Goal: Task Accomplishment & Management: Manage account settings

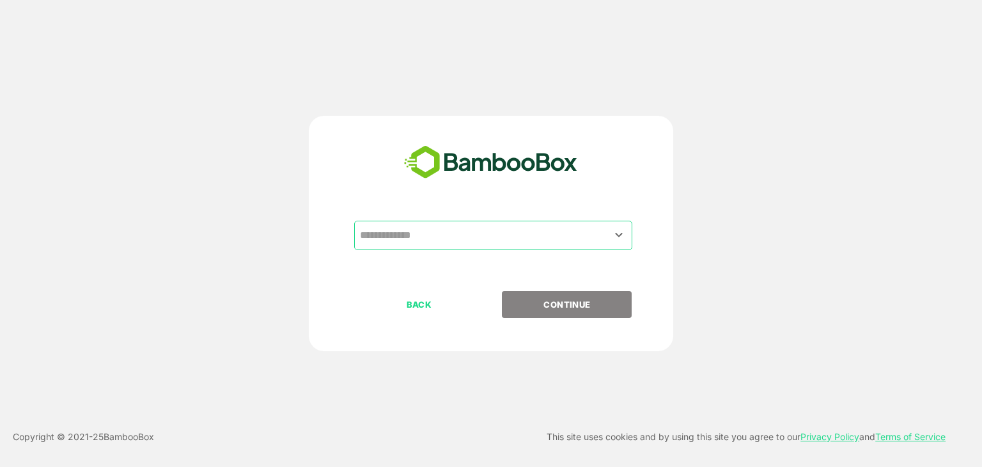
click at [525, 231] on input "text" at bounding box center [493, 235] width 273 height 24
click at [426, 238] on input "text" at bounding box center [493, 235] width 273 height 24
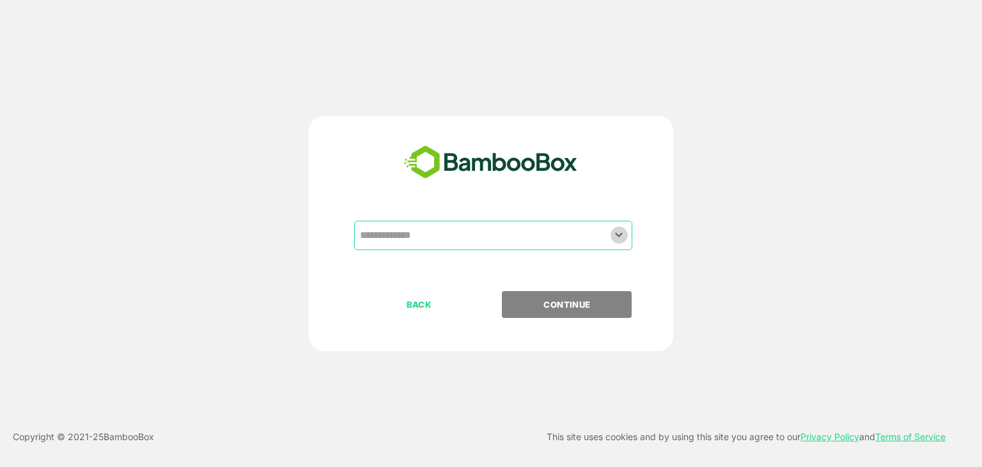
click at [626, 231] on icon "Open" at bounding box center [618, 234] width 15 height 15
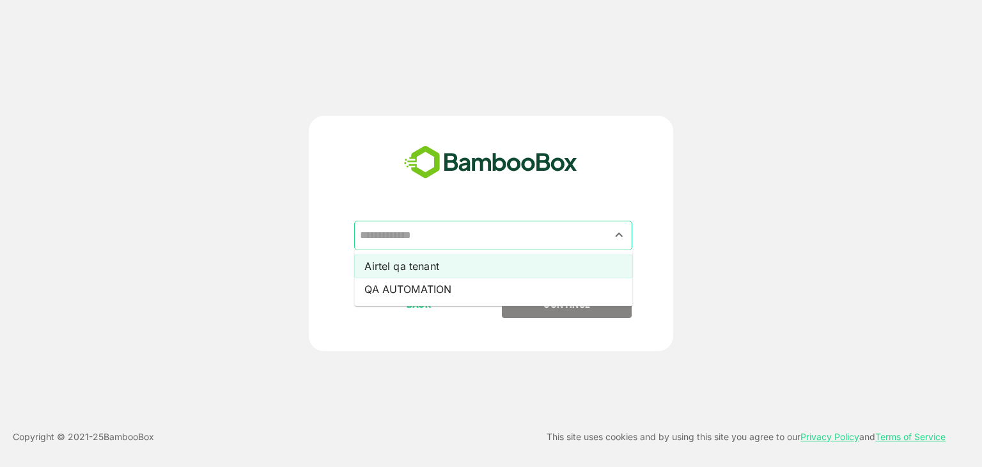
click at [419, 268] on li "Airtel qa tenant" at bounding box center [493, 265] width 278 height 23
type input "**********"
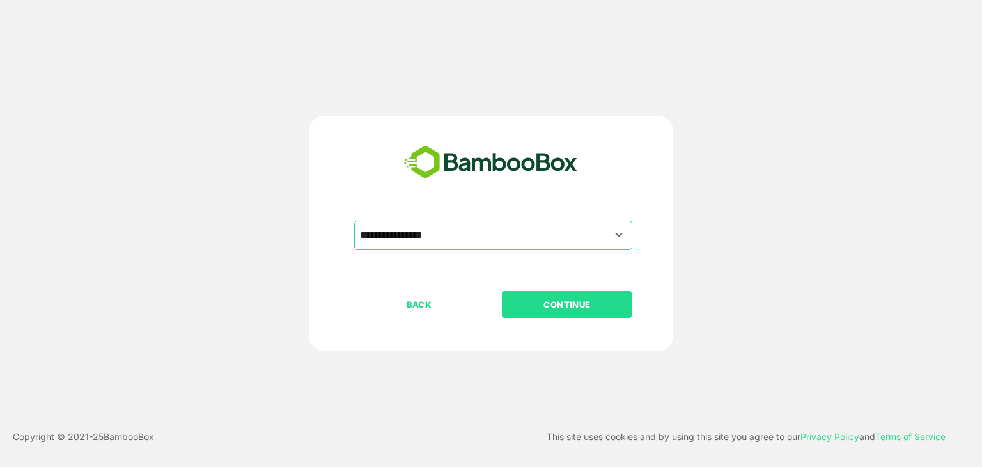
click at [537, 309] on p "CONTINUE" at bounding box center [567, 304] width 128 height 14
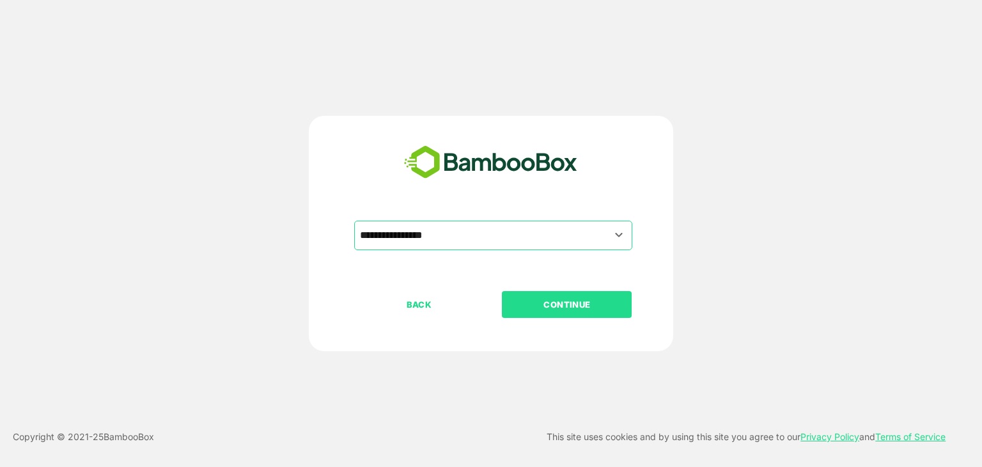
click at [537, 309] on p "CONTINUE" at bounding box center [567, 304] width 128 height 14
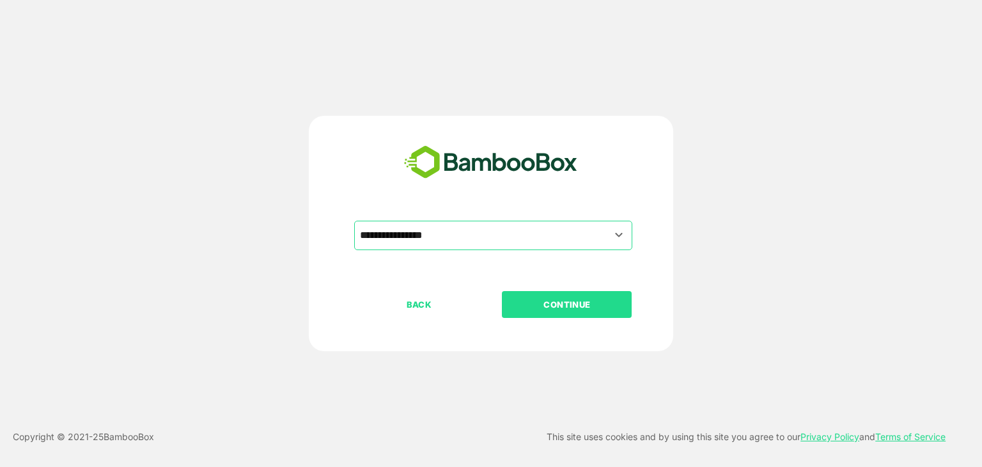
click at [537, 309] on p "CONTINUE" at bounding box center [567, 304] width 128 height 14
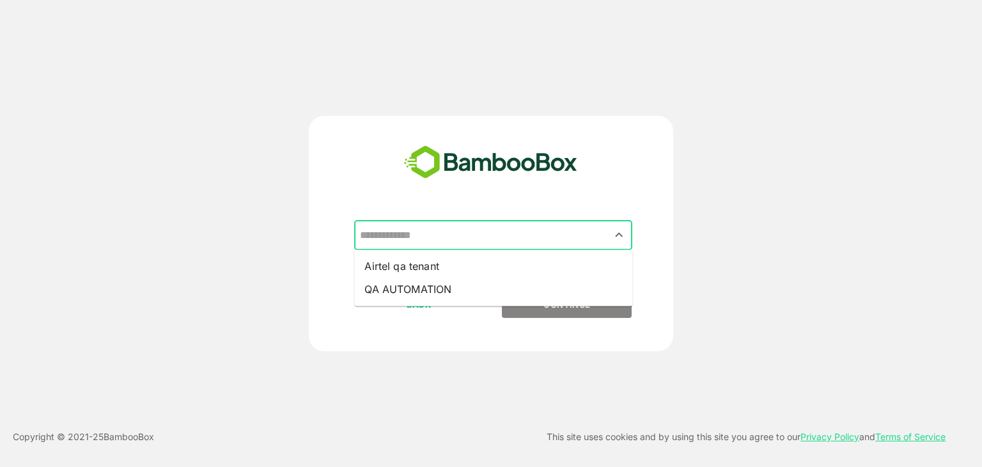
click at [527, 240] on input "text" at bounding box center [493, 235] width 273 height 24
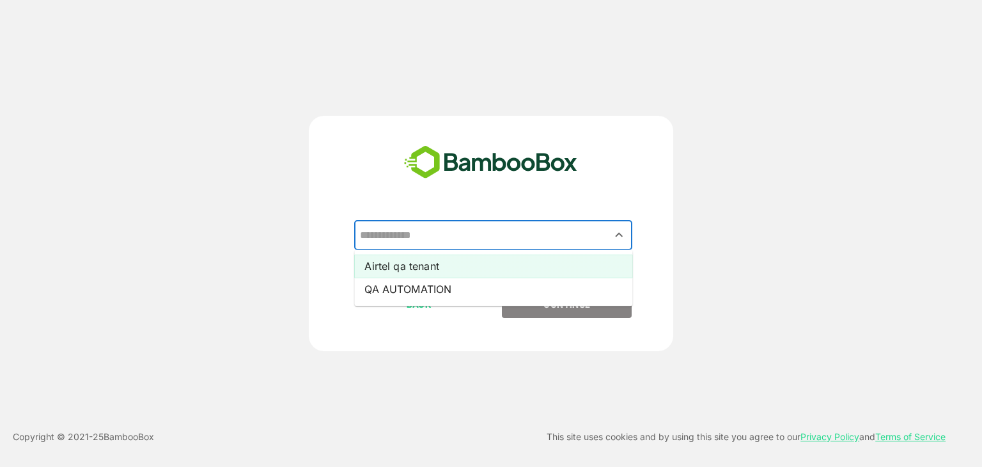
click at [448, 263] on li "Airtel qa tenant" at bounding box center [493, 265] width 278 height 23
type input "**********"
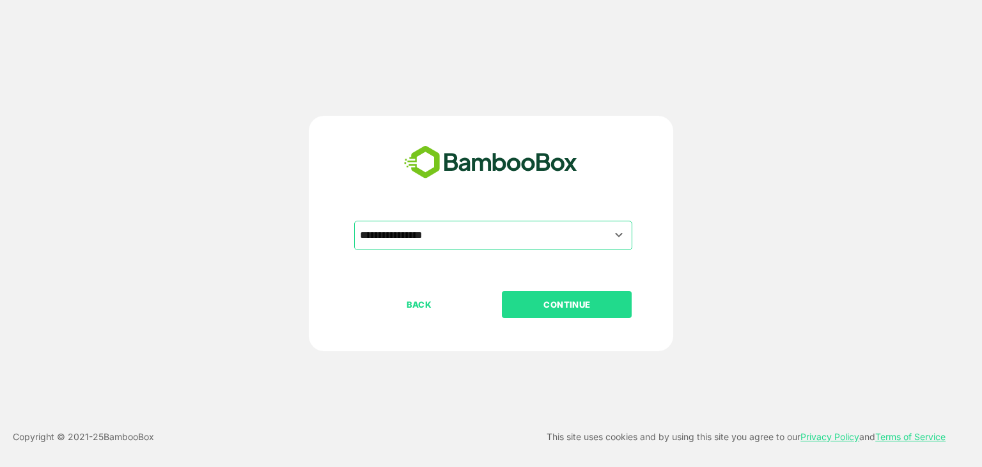
click at [508, 297] on p "CONTINUE" at bounding box center [567, 304] width 128 height 14
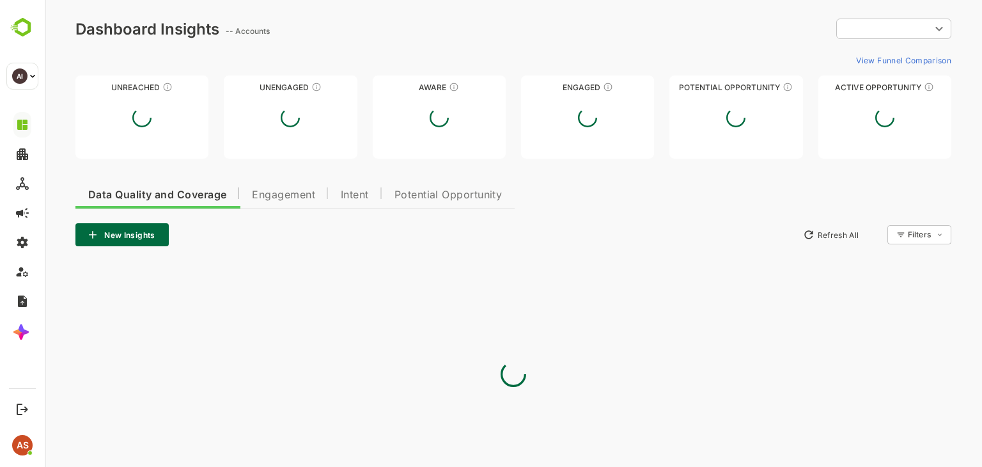
type input "**********"
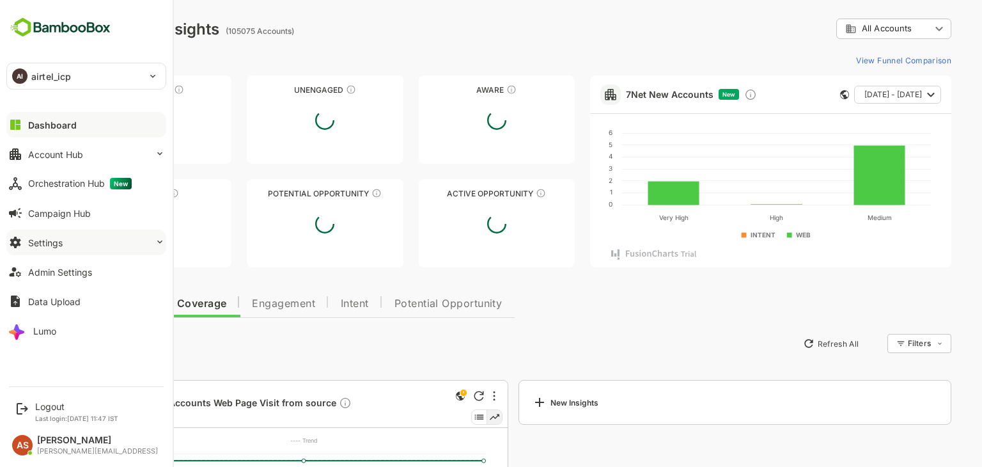
click at [52, 250] on button "Settings" at bounding box center [86, 243] width 160 height 26
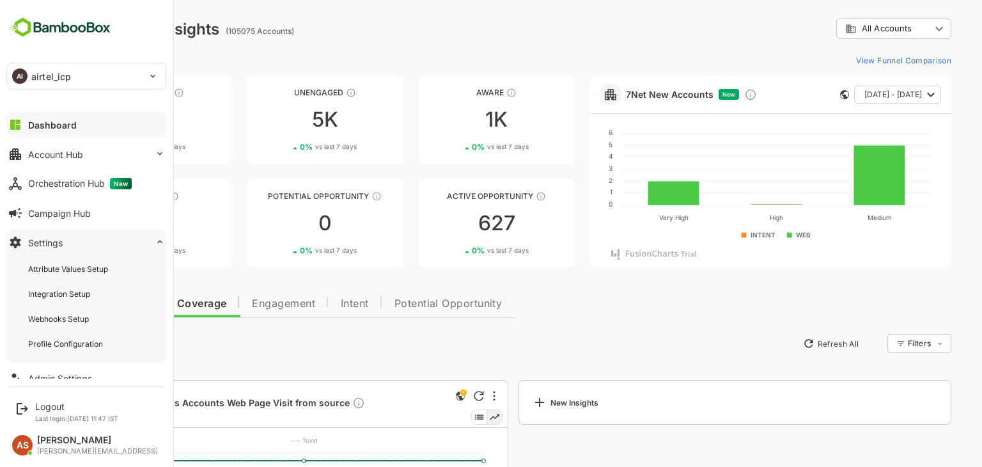
scroll to position [72, 0]
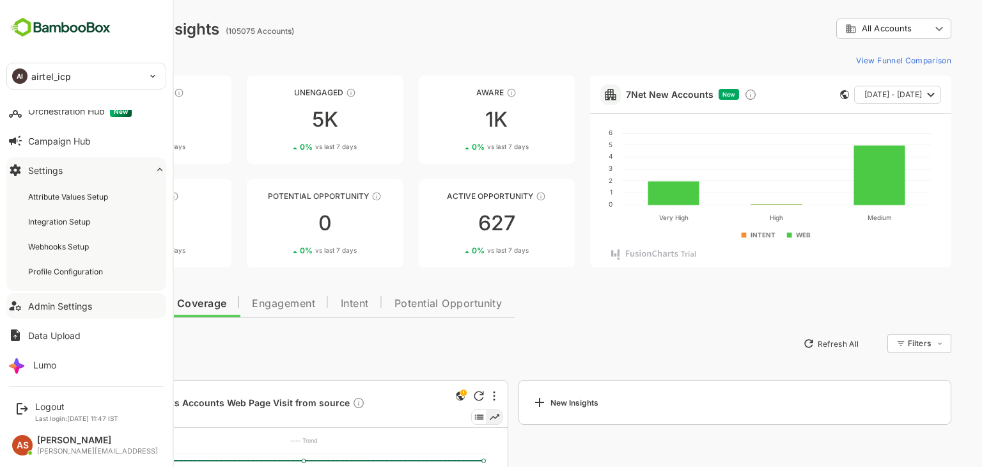
click at [61, 303] on div "Admin Settings" at bounding box center [60, 305] width 64 height 11
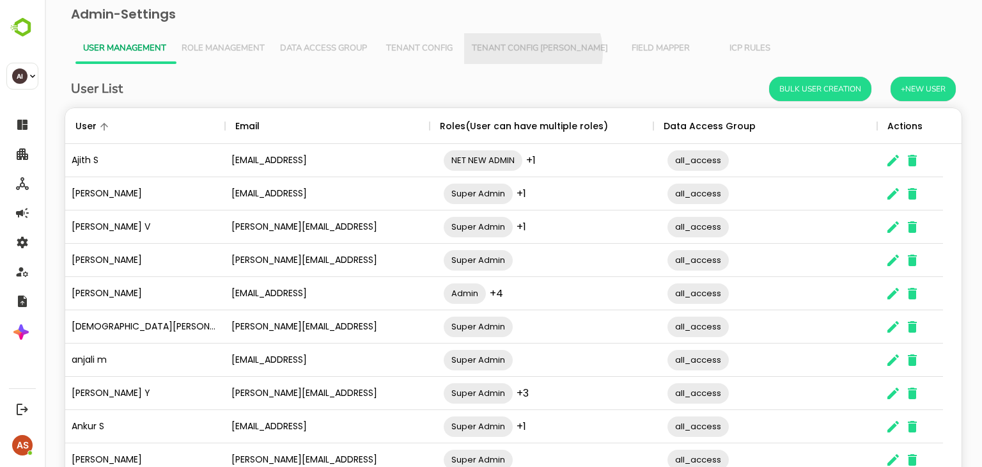
click at [532, 52] on span "Tenant Config [PERSON_NAME]" at bounding box center [540, 48] width 136 height 10
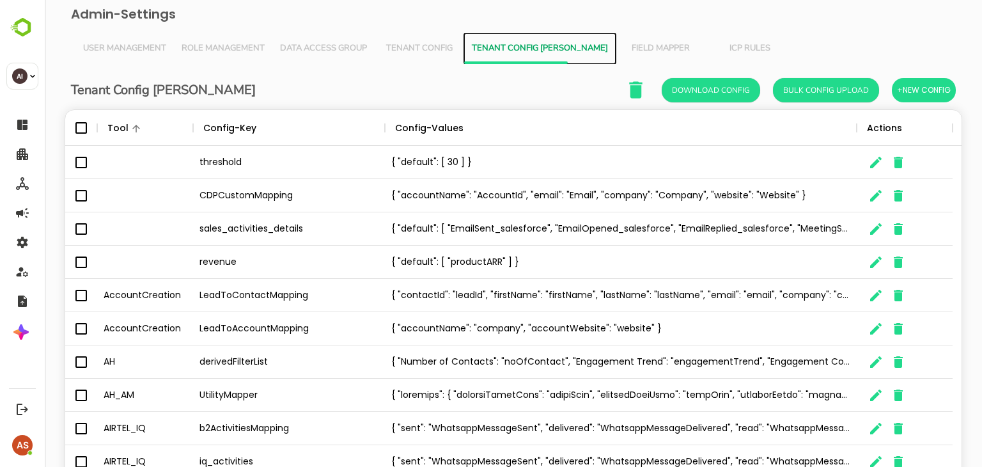
scroll to position [84, 0]
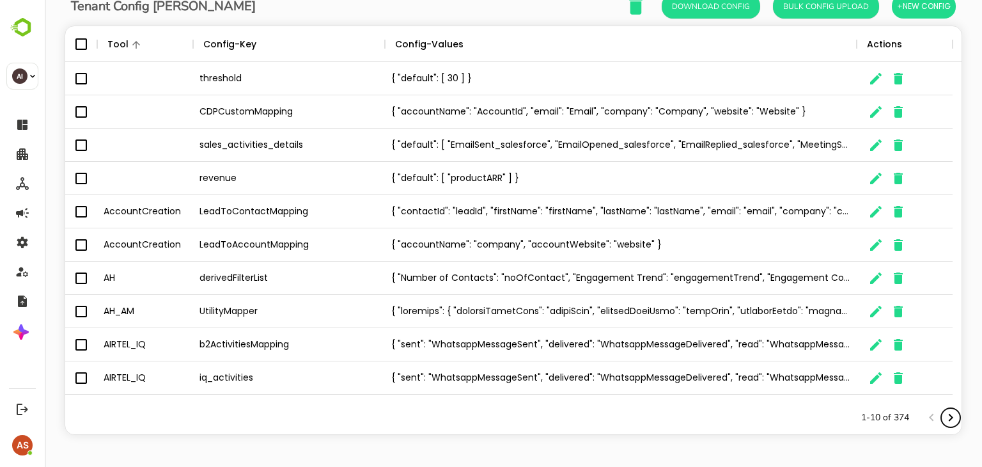
click at [943, 418] on icon "Next page" at bounding box center [950, 417] width 15 height 15
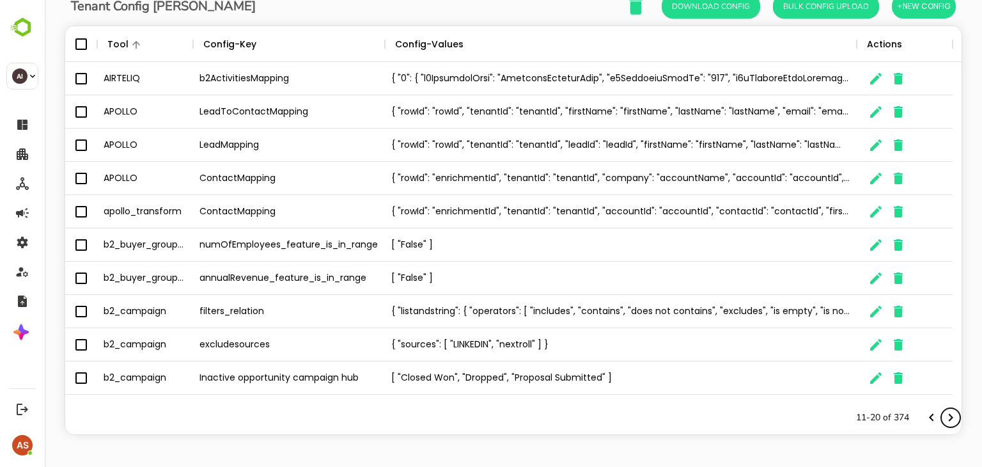
click at [943, 416] on icon "Next page" at bounding box center [950, 417] width 15 height 15
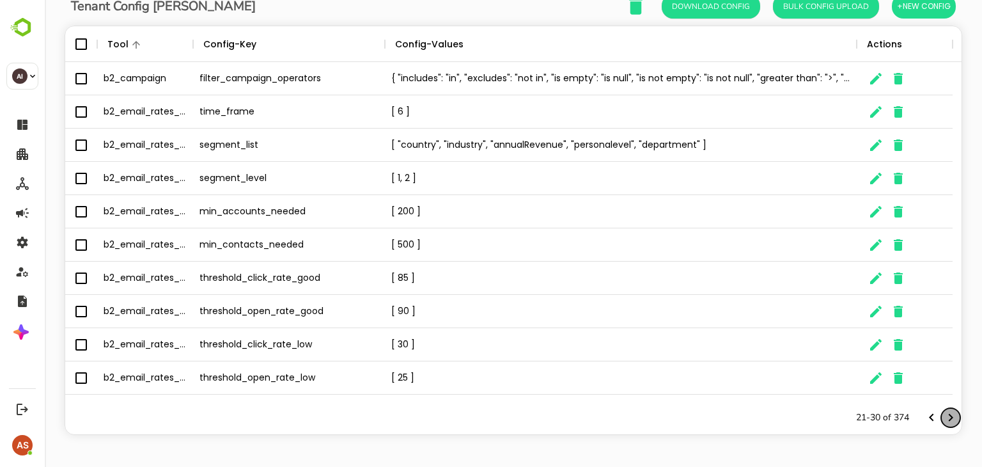
click at [943, 416] on icon "Next page" at bounding box center [950, 417] width 15 height 15
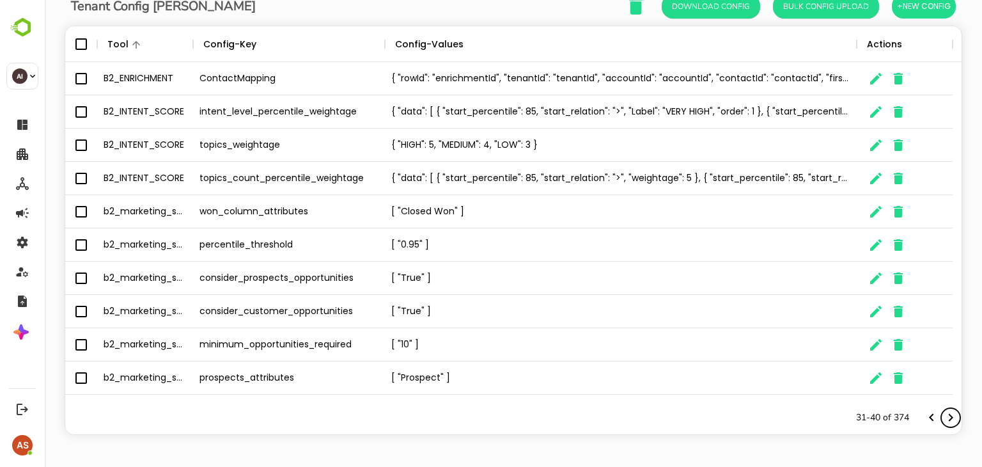
click at [943, 416] on icon "Next page" at bounding box center [950, 417] width 15 height 15
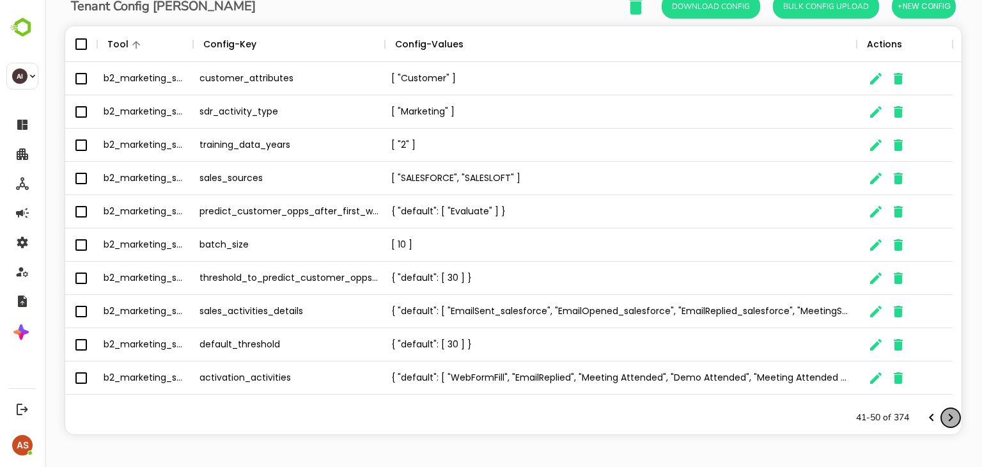
click at [943, 416] on icon "Next page" at bounding box center [950, 417] width 15 height 15
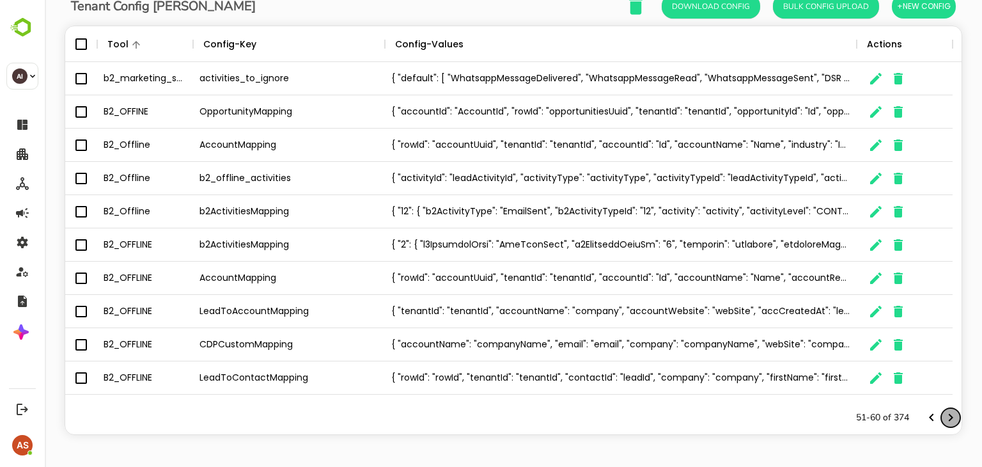
click at [943, 416] on icon "Next page" at bounding box center [950, 417] width 15 height 15
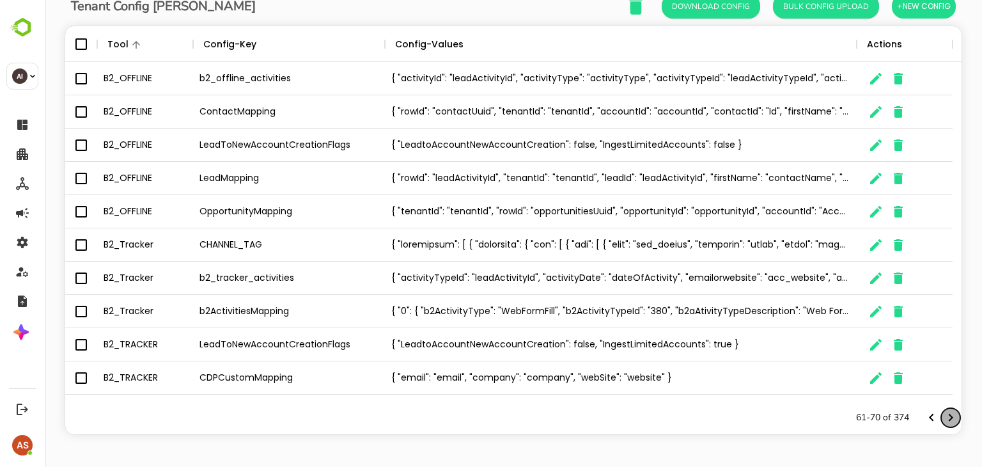
click at [943, 416] on icon "Next page" at bounding box center [950, 417] width 15 height 15
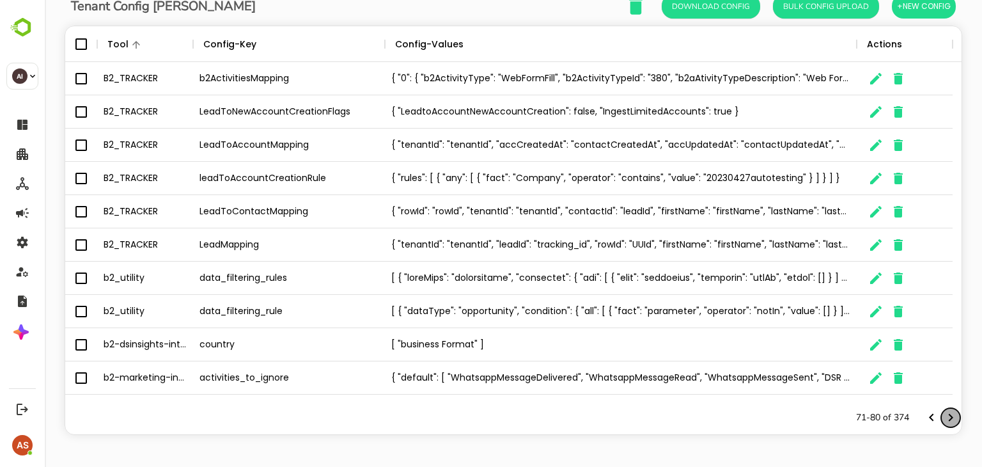
click at [943, 416] on icon "Next page" at bounding box center [950, 417] width 15 height 15
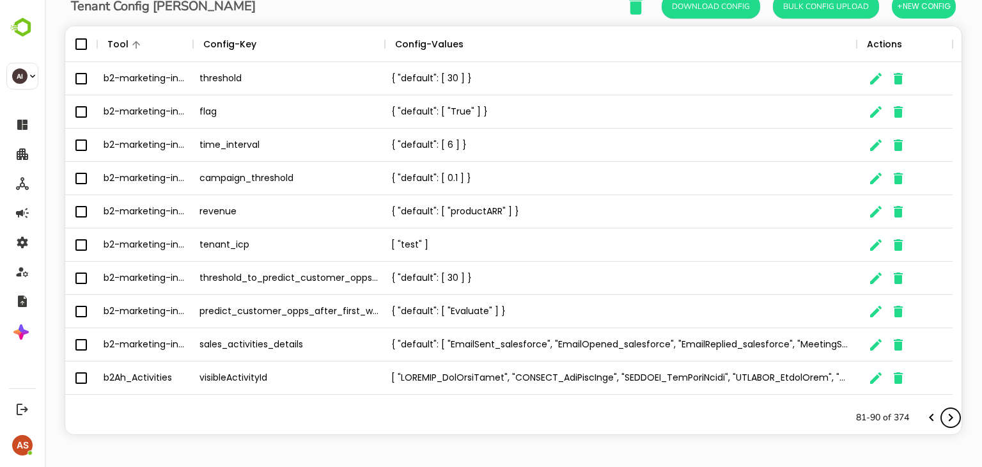
click at [943, 416] on icon "Next page" at bounding box center [950, 417] width 15 height 15
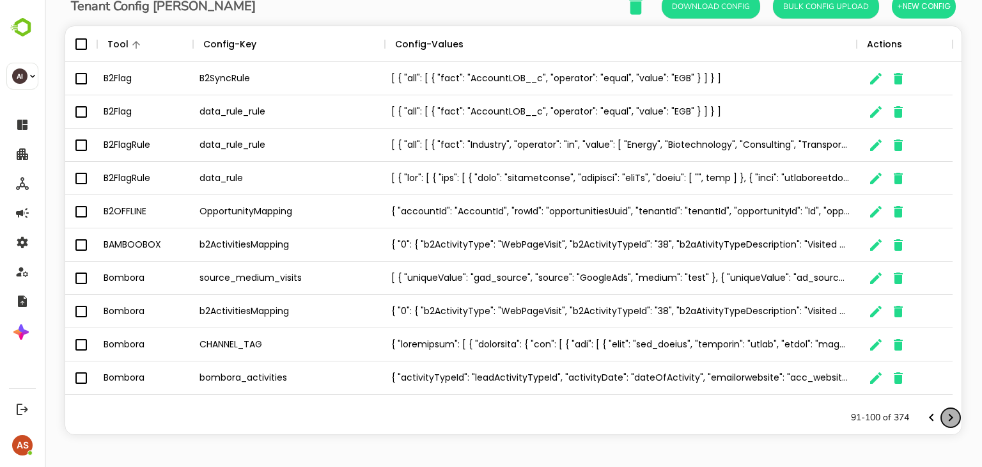
click at [943, 416] on icon "Next page" at bounding box center [950, 417] width 15 height 15
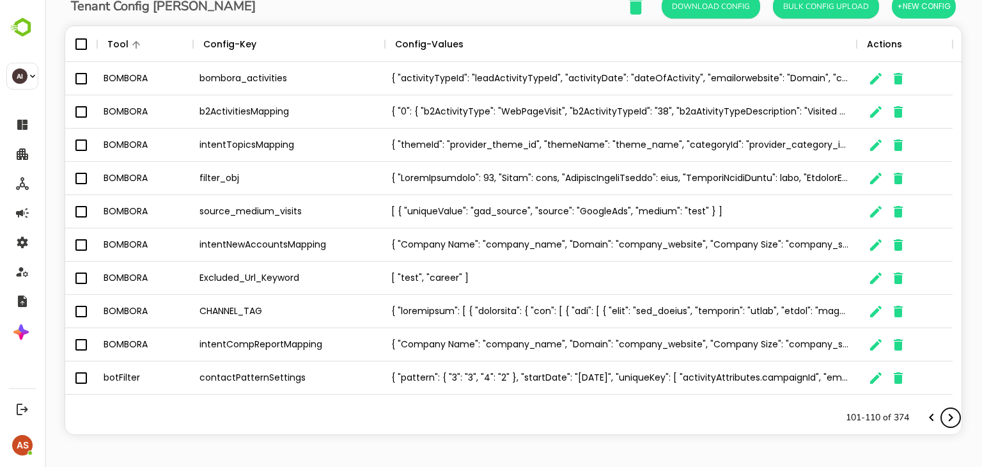
click at [943, 416] on icon "Next page" at bounding box center [950, 417] width 15 height 15
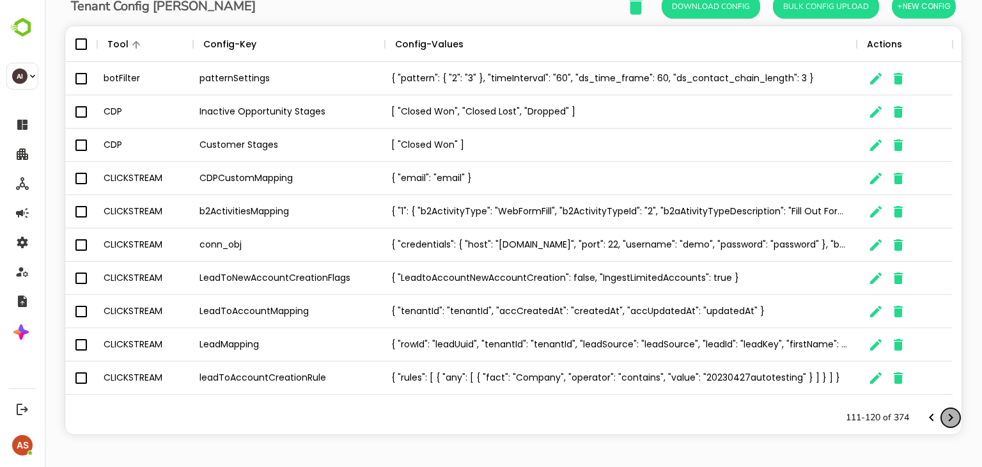
click at [943, 416] on icon "Next page" at bounding box center [950, 417] width 15 height 15
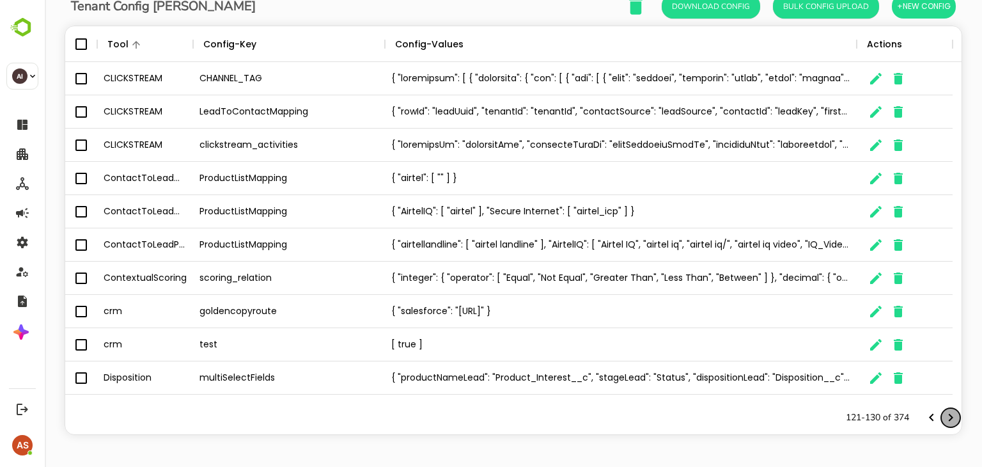
click at [943, 416] on icon "Next page" at bounding box center [950, 417] width 15 height 15
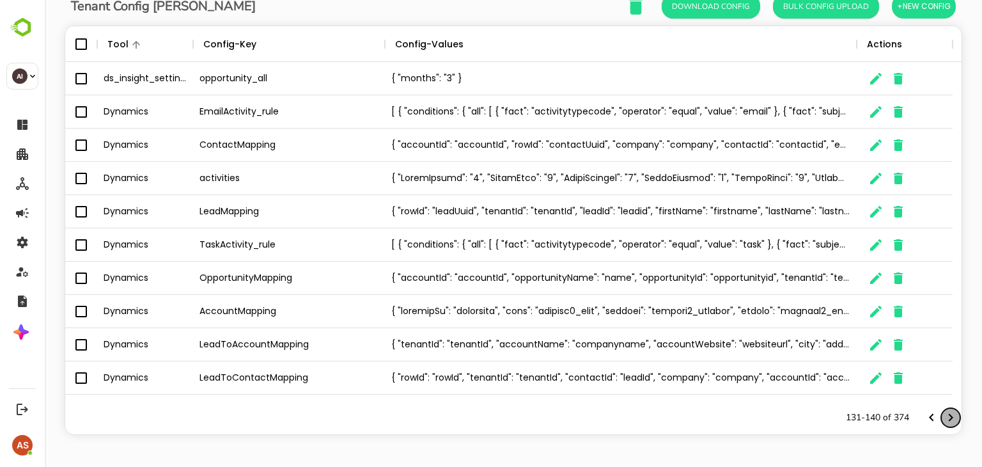
click at [943, 416] on icon "Next page" at bounding box center [950, 417] width 15 height 15
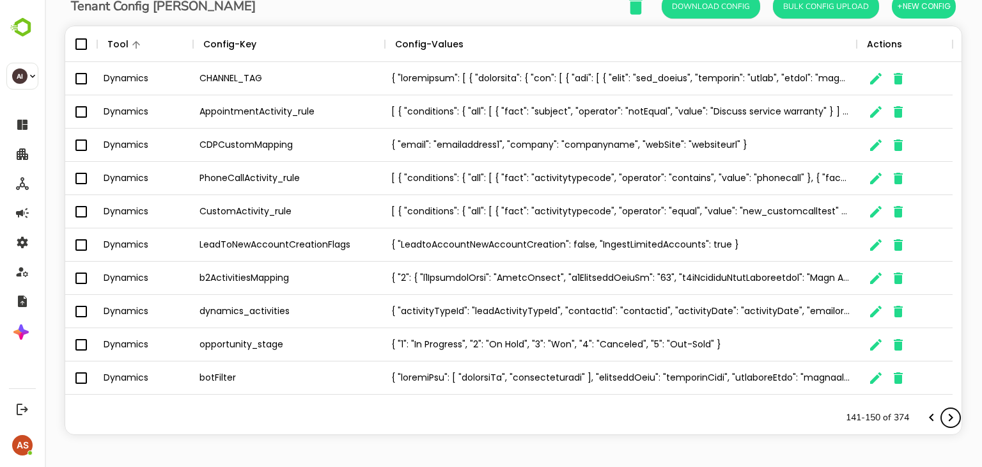
click at [943, 416] on icon "Next page" at bounding box center [950, 417] width 15 height 15
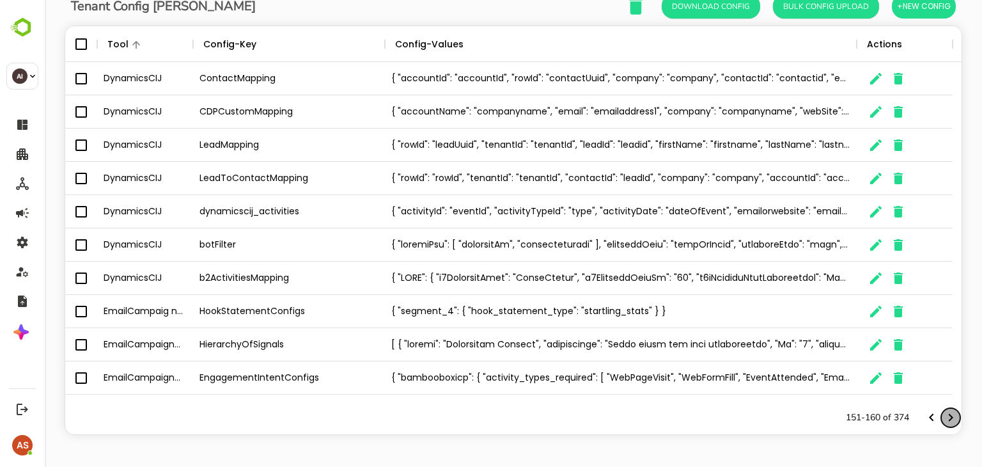
click at [943, 416] on icon "Next page" at bounding box center [950, 417] width 15 height 15
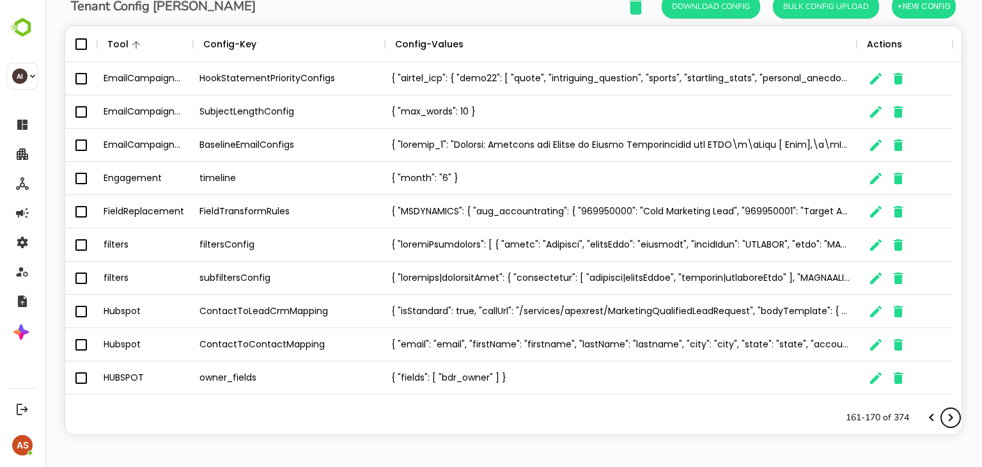
click at [943, 416] on icon "Next page" at bounding box center [950, 417] width 15 height 15
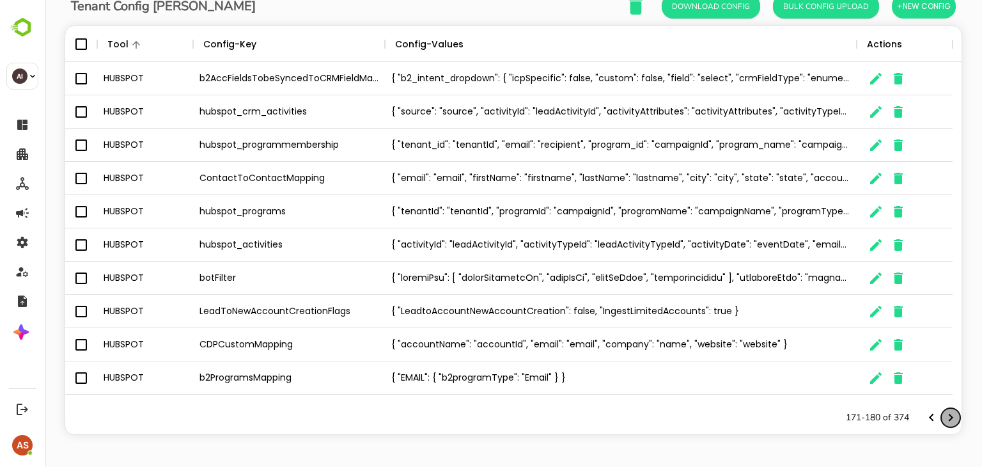
click at [943, 416] on icon "Next page" at bounding box center [950, 417] width 15 height 15
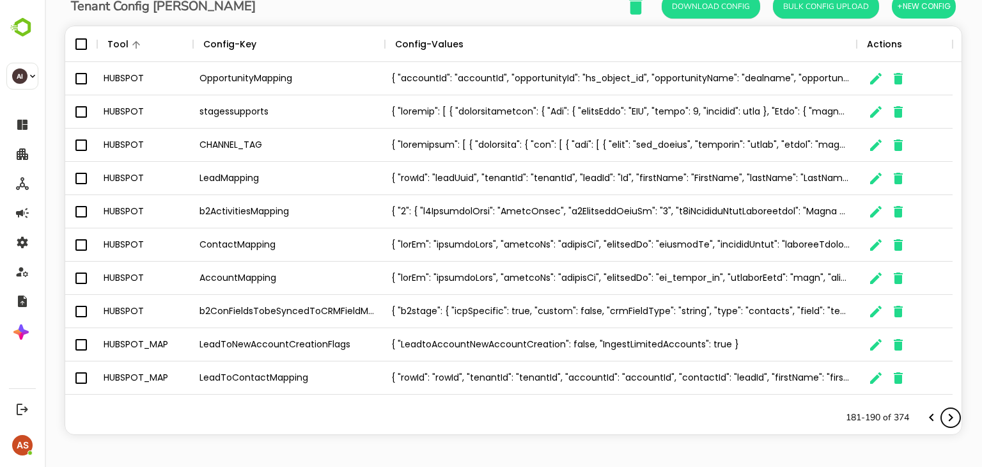
scroll to position [0, 0]
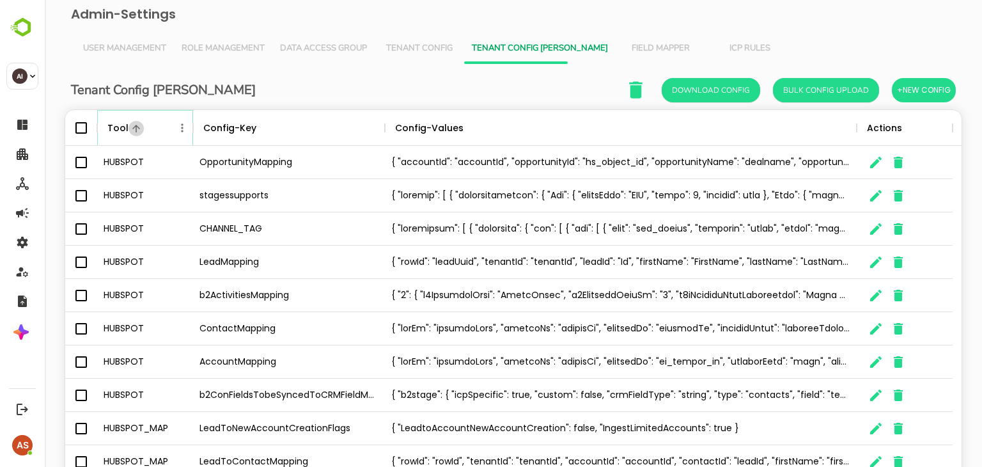
click at [130, 125] on icon "Sort" at bounding box center [136, 129] width 12 height 12
click at [183, 129] on icon "Menu" at bounding box center [182, 127] width 13 height 13
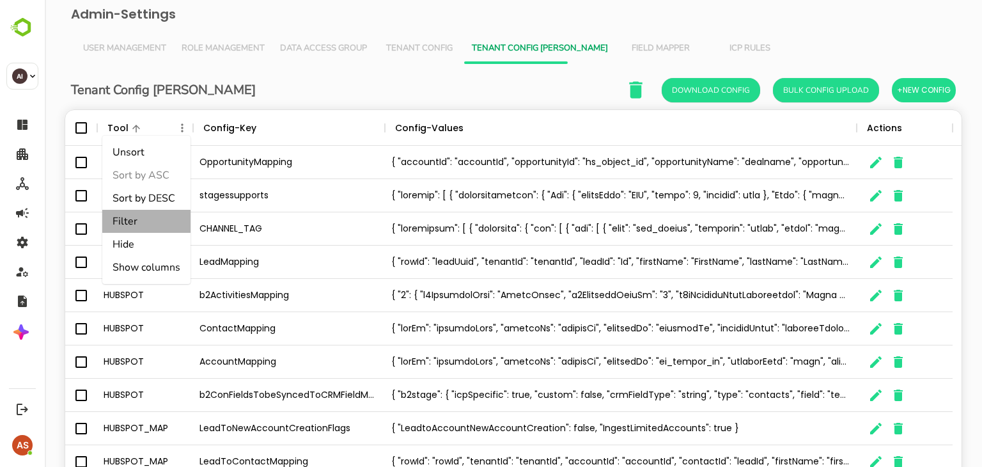
click at [141, 226] on li "Filter" at bounding box center [146, 221] width 88 height 23
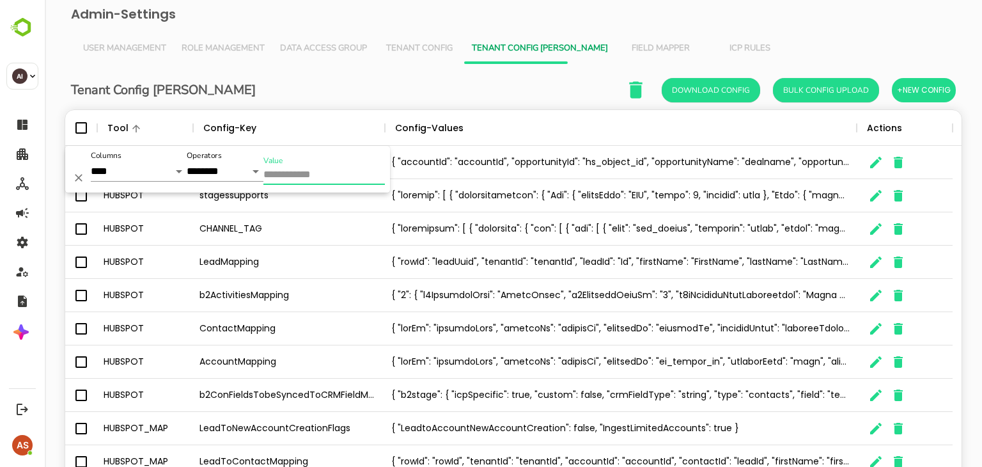
click at [286, 172] on input "Value" at bounding box center [323, 175] width 121 height 19
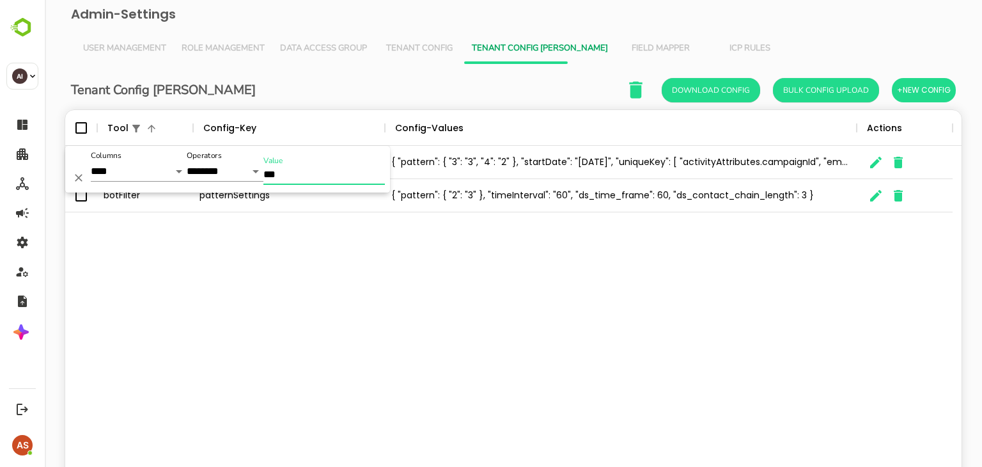
type input "***"
click at [243, 201] on div "patternSettings" at bounding box center [289, 195] width 192 height 33
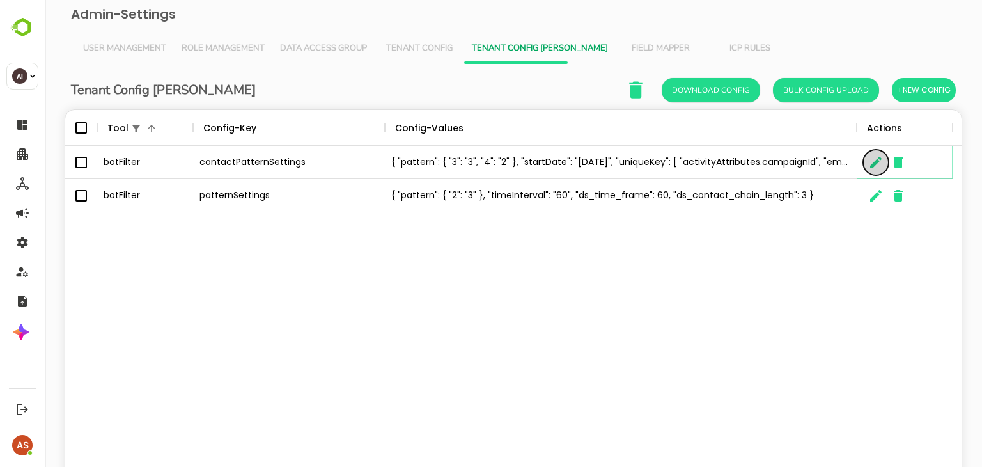
click at [875, 158] on icon "The User Data" at bounding box center [875, 162] width 15 height 15
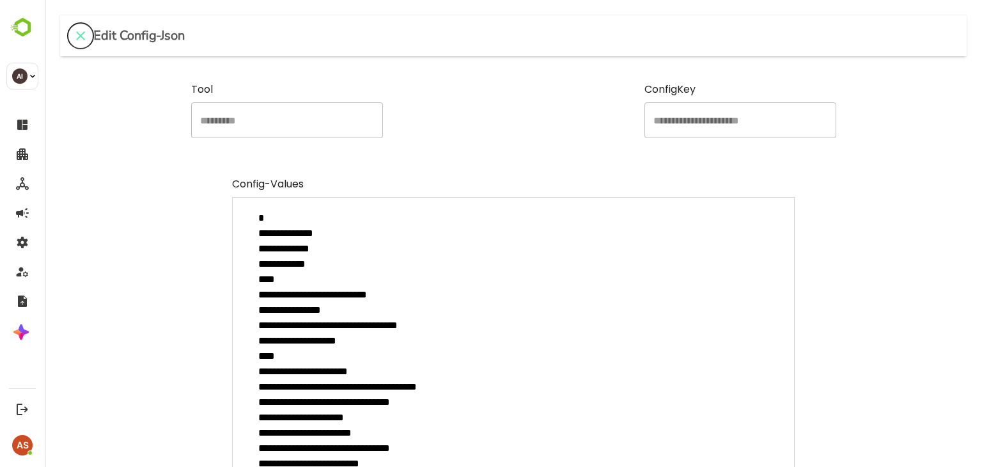
click at [81, 42] on icon "close" at bounding box center [80, 35] width 15 height 15
type textarea "*"
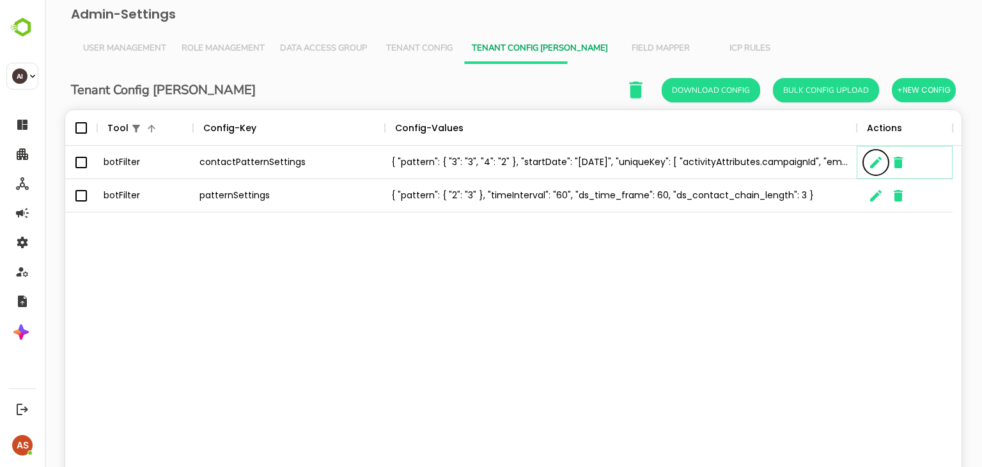
scroll to position [10, 10]
click at [875, 188] on icon "The User Data" at bounding box center [875, 195] width 15 height 15
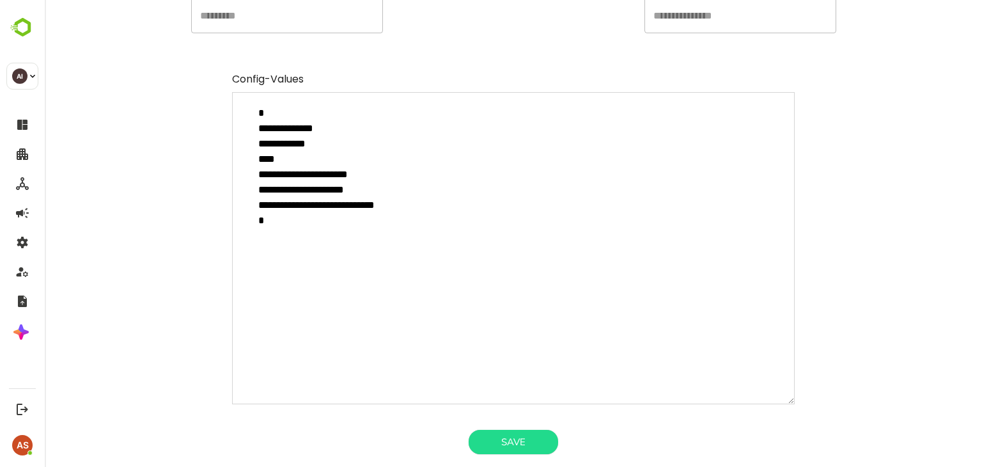
scroll to position [0, 0]
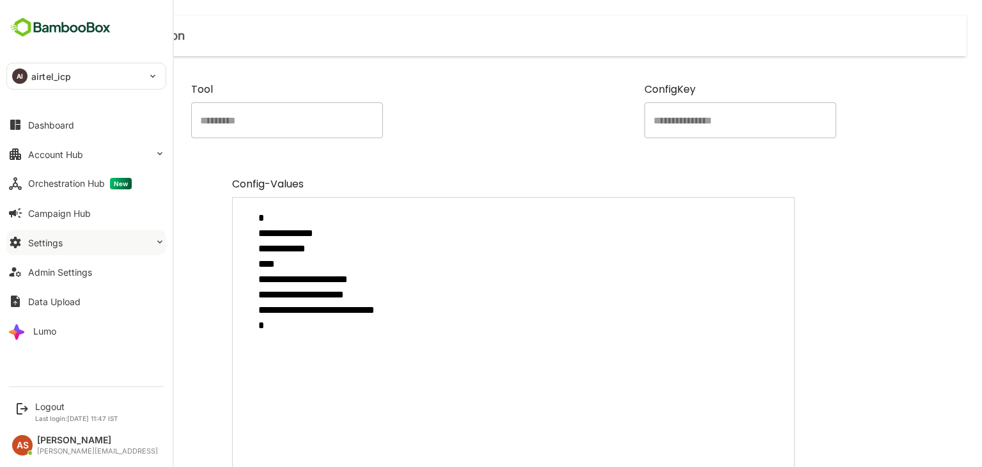
click at [56, 244] on div "Settings" at bounding box center [45, 242] width 35 height 11
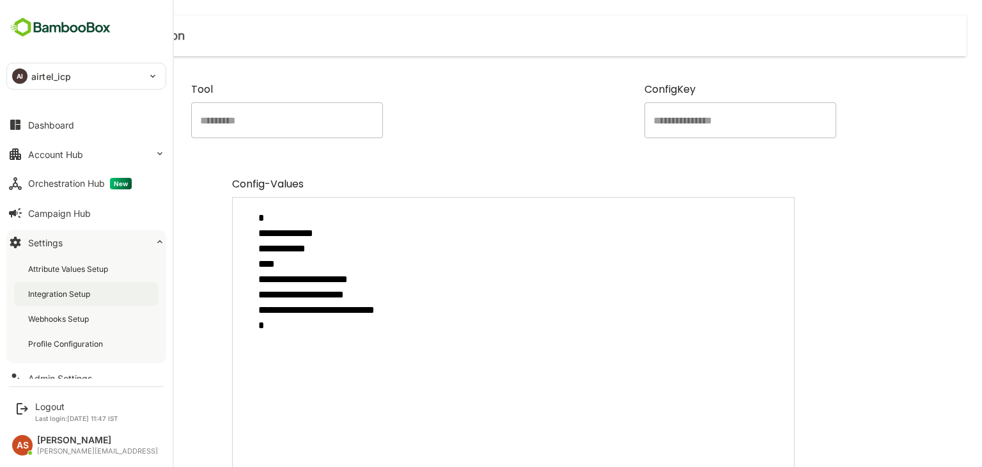
click at [66, 297] on div "Integration Setup" at bounding box center [60, 293] width 65 height 11
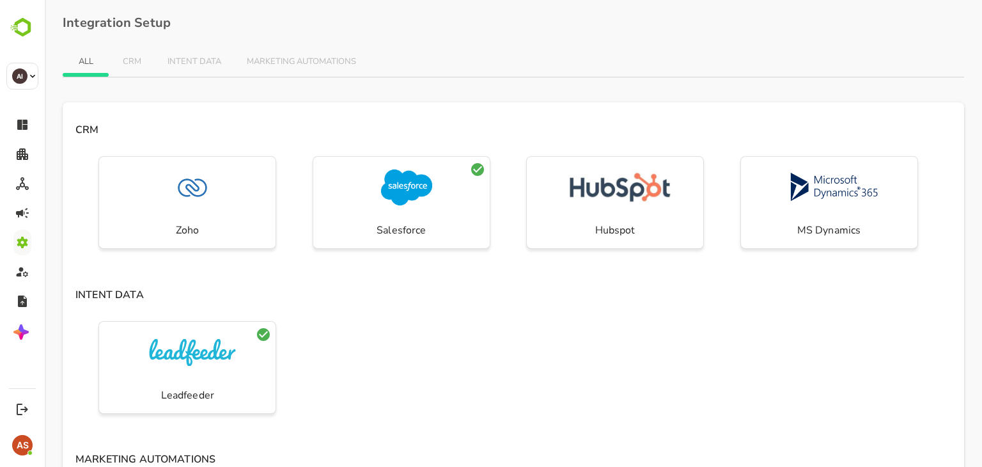
click at [432, 294] on h4 "INTENT DATA" at bounding box center [513, 292] width 901 height 22
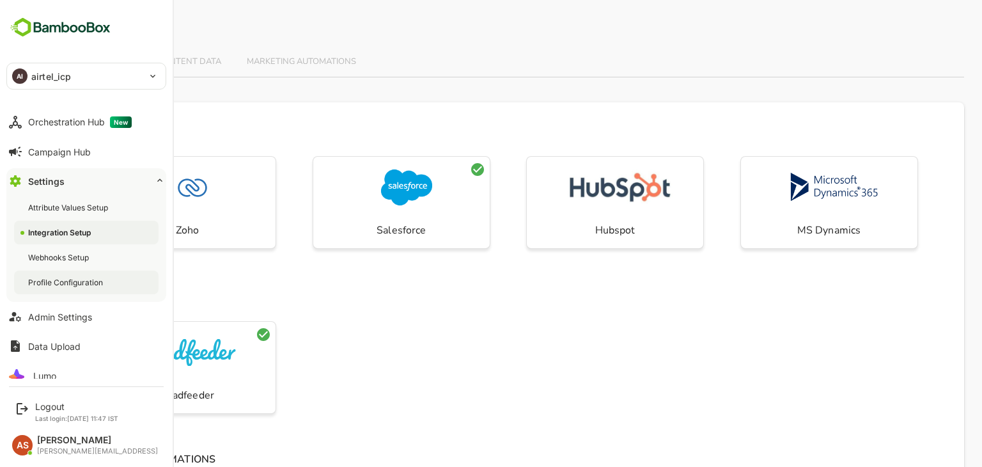
scroll to position [72, 0]
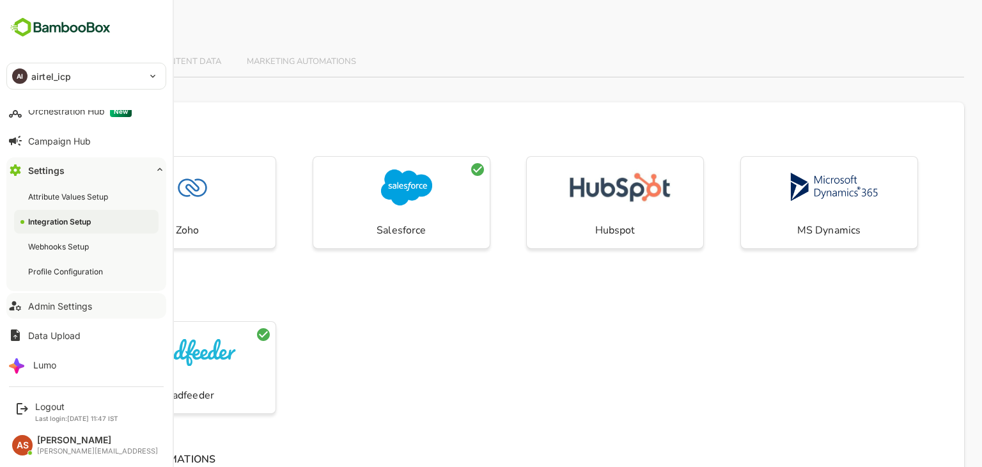
click at [60, 306] on div "Admin Settings" at bounding box center [60, 305] width 64 height 11
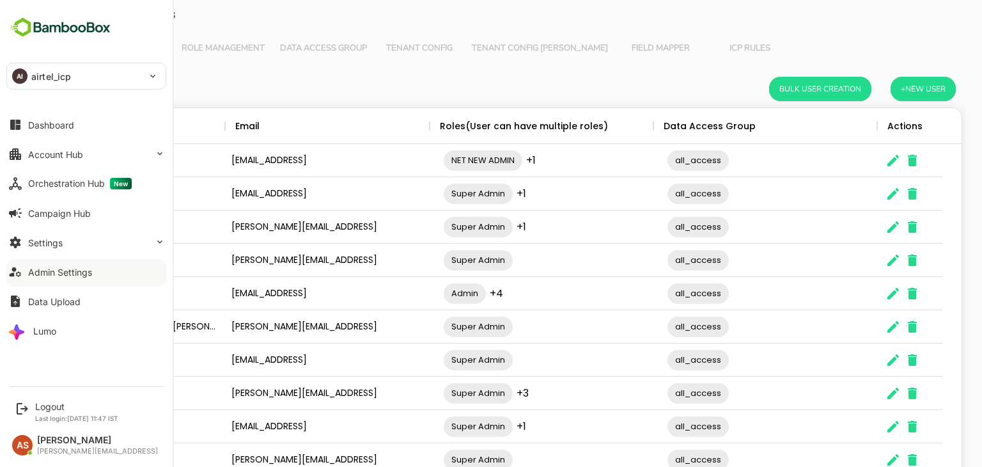
scroll to position [365, 877]
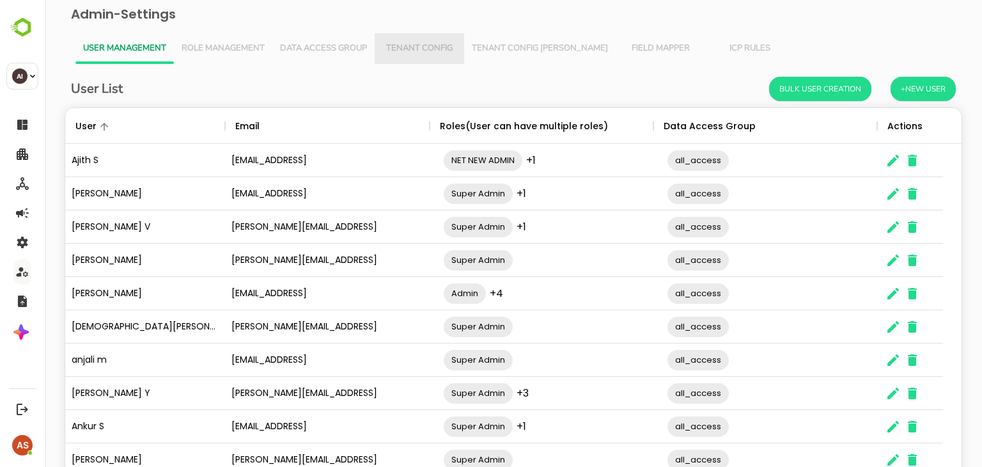
click at [443, 50] on span "Tenant Config" at bounding box center [419, 48] width 74 height 10
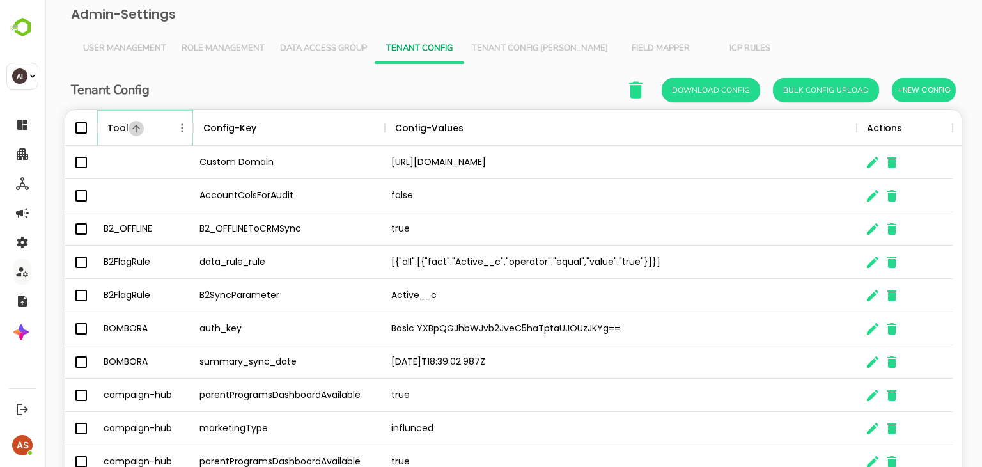
click at [134, 129] on icon "Sort" at bounding box center [136, 129] width 12 height 12
click at [185, 127] on icon "The User Data" at bounding box center [192, 127] width 15 height 15
click at [182, 129] on icon "Menu" at bounding box center [182, 127] width 13 height 13
click at [141, 223] on li "Filter" at bounding box center [146, 221] width 88 height 23
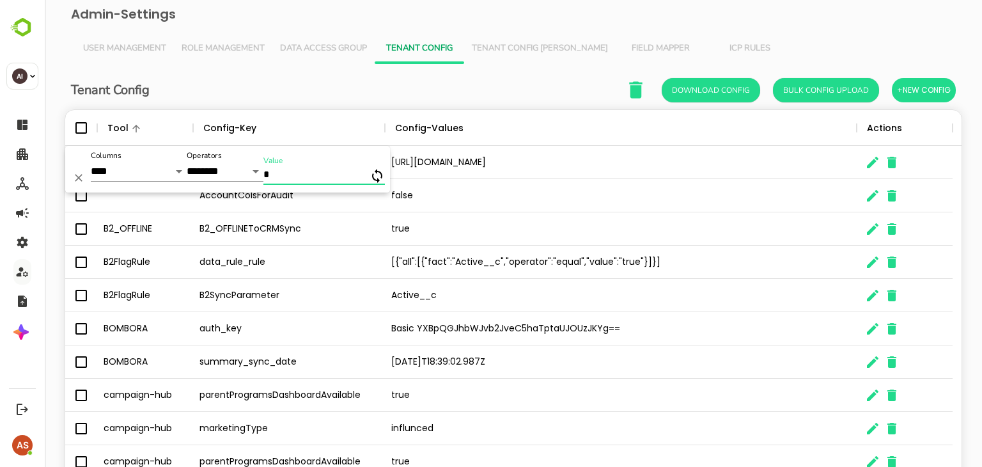
click at [281, 172] on input "*" at bounding box center [316, 175] width 106 height 19
type input "***"
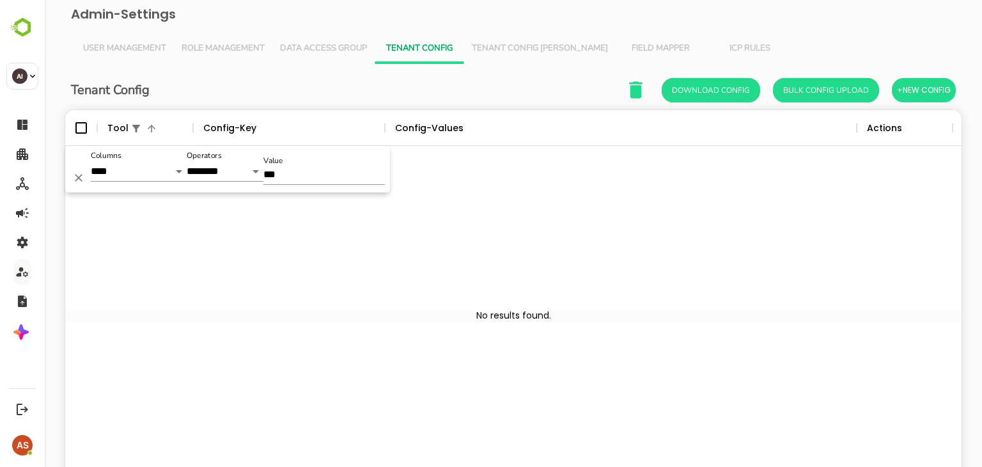
click at [233, 261] on div "The User Data" at bounding box center [513, 315] width 896 height 339
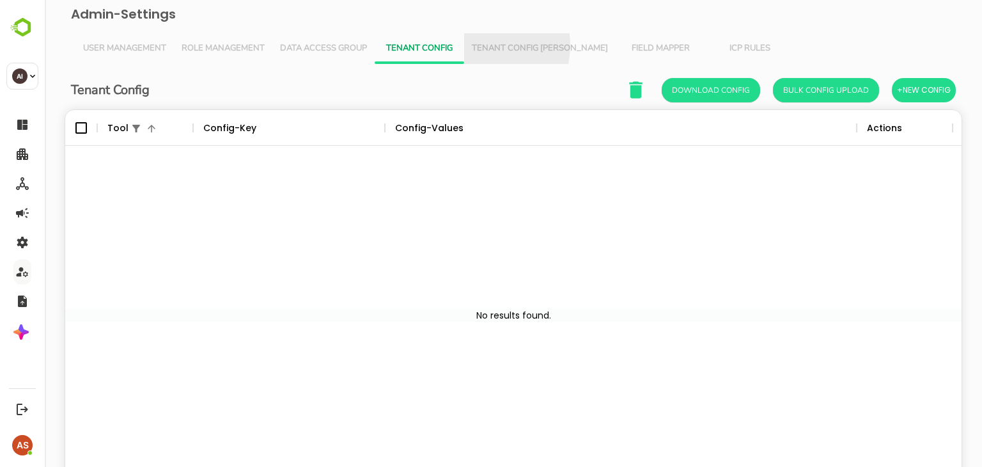
click at [480, 45] on span "Tenant Config [PERSON_NAME]" at bounding box center [540, 48] width 136 height 10
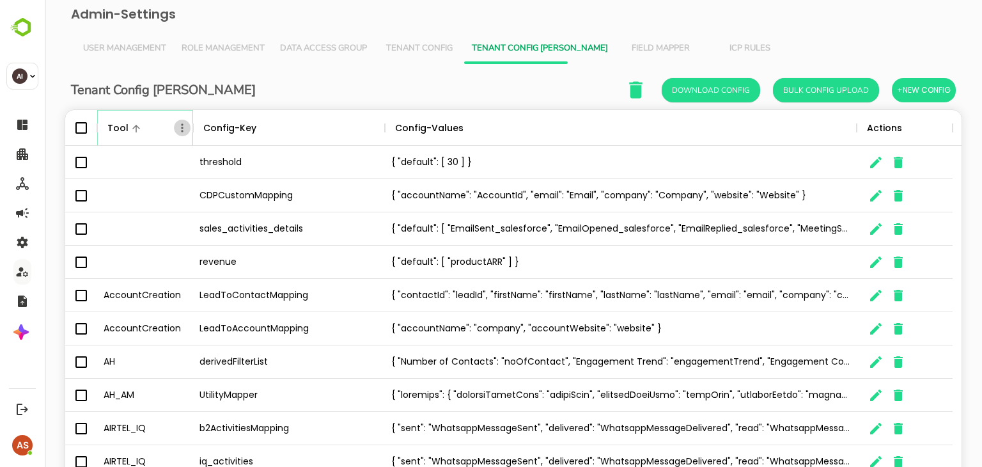
click at [184, 129] on icon "Menu" at bounding box center [182, 127] width 13 height 13
click at [159, 222] on li "Filter" at bounding box center [146, 221] width 88 height 23
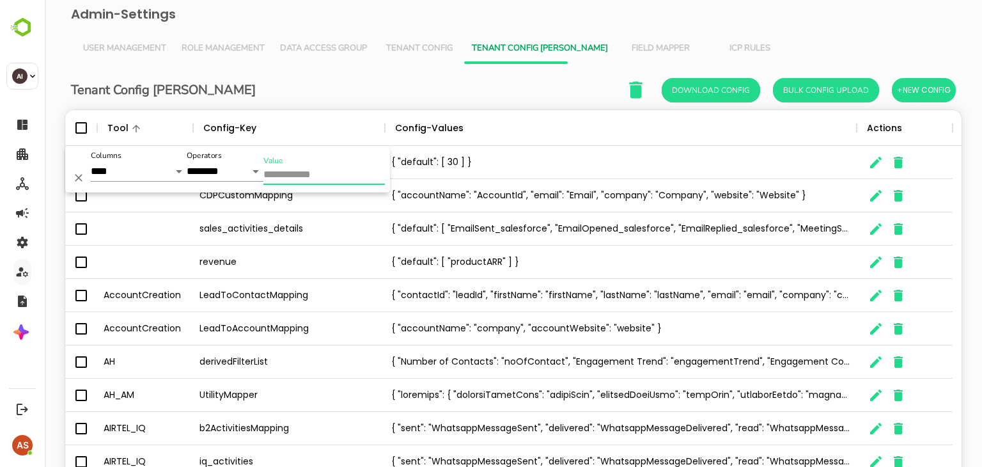
click at [274, 169] on input "Value" at bounding box center [323, 175] width 121 height 19
type input "*****"
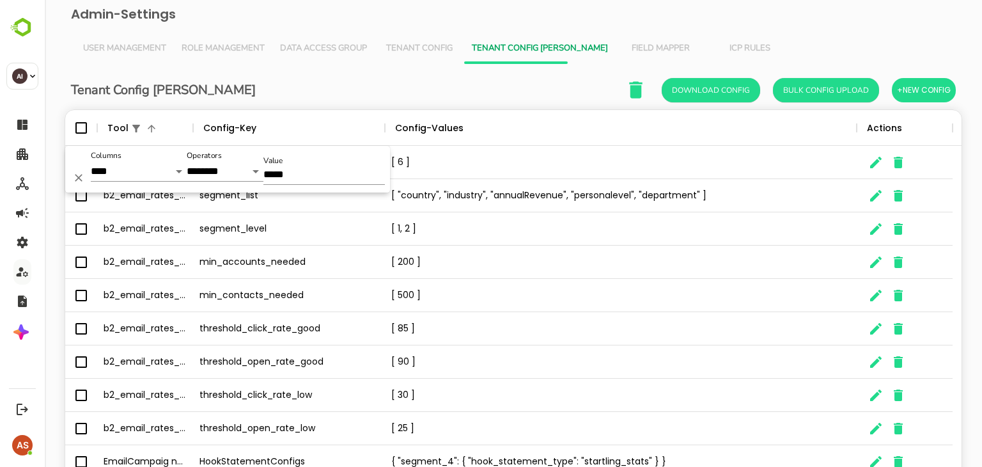
click at [297, 91] on div "Tenant Config Json Download Config Bulk Config Upload +New Config" at bounding box center [513, 90] width 885 height 26
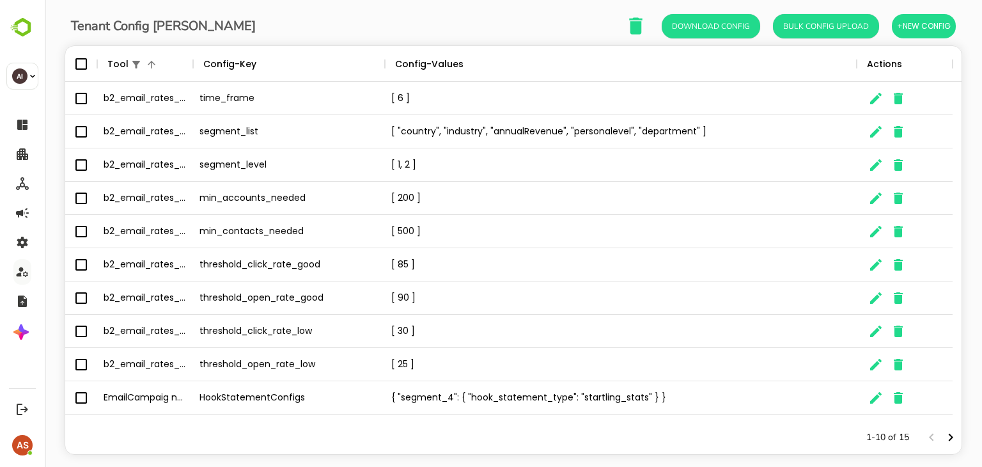
scroll to position [84, 0]
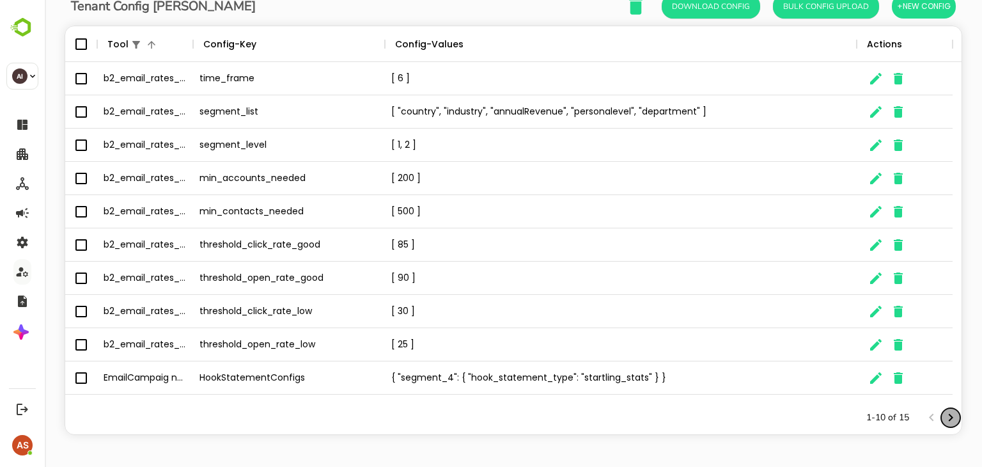
click at [943, 415] on icon "Next page" at bounding box center [950, 417] width 15 height 15
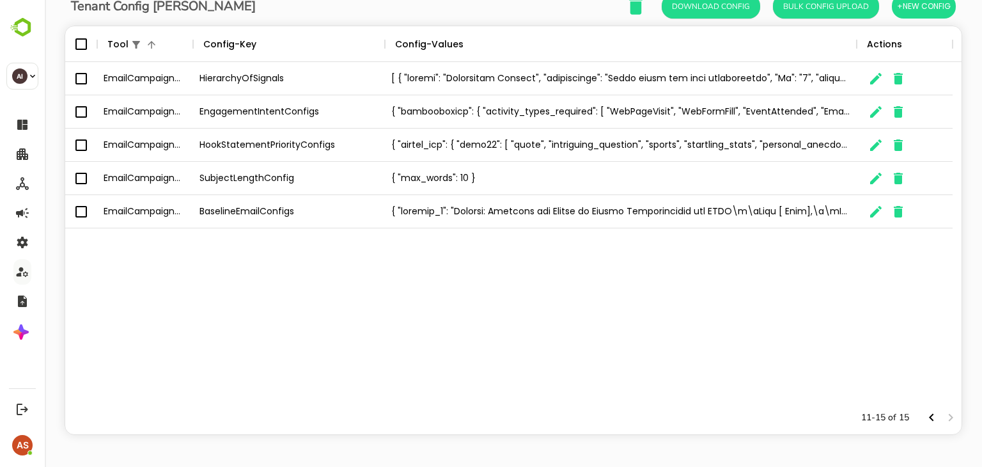
scroll to position [0, 0]
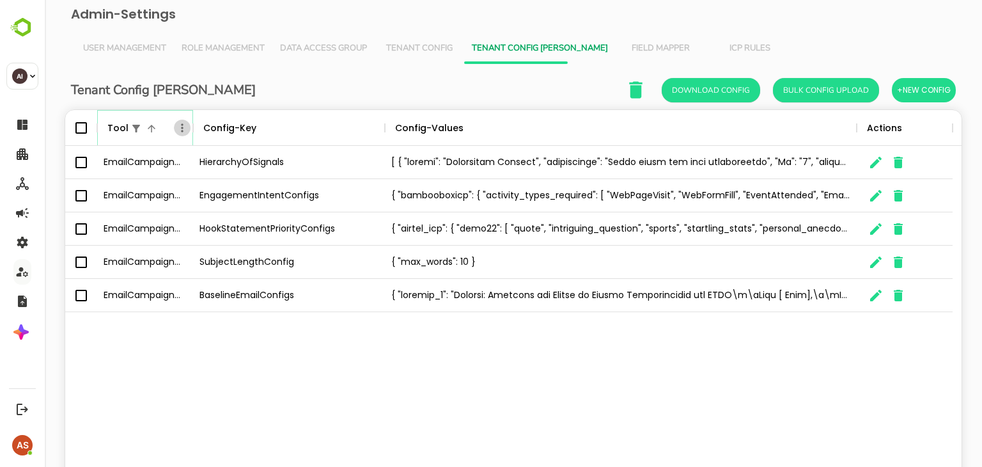
click at [182, 127] on icon "Menu" at bounding box center [182, 127] width 2 height 8
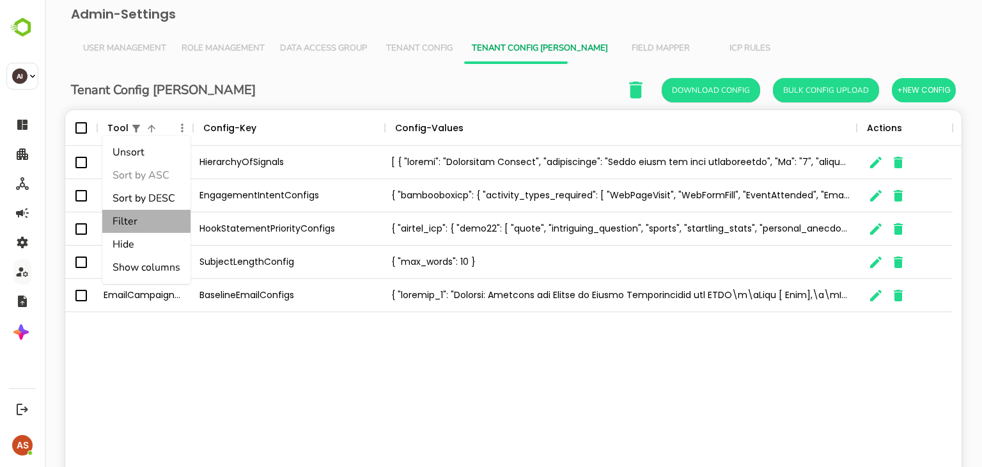
click at [149, 217] on li "Filter" at bounding box center [146, 221] width 88 height 23
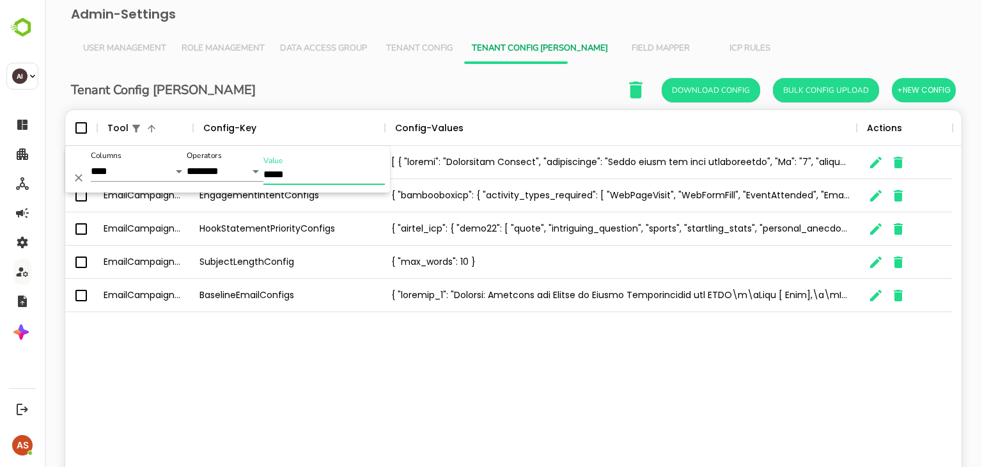
click at [302, 171] on input "*****" at bounding box center [323, 175] width 121 height 19
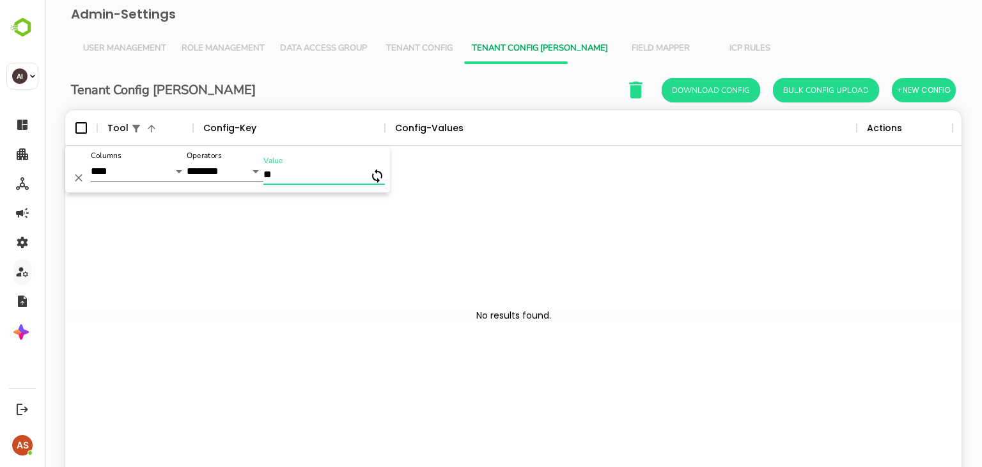
type input "*"
type input "***"
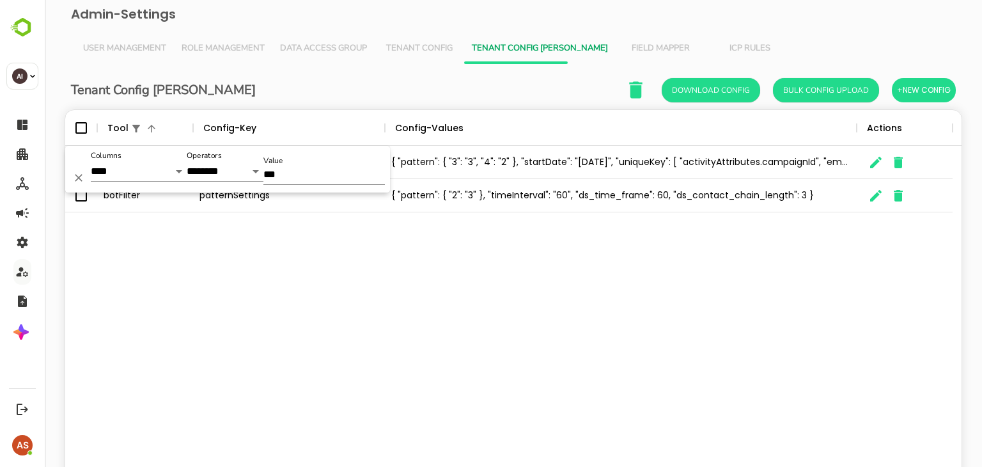
click at [534, 352] on div "botFilter contactPatternSettings { "pattern": { "3": "3", "4": "2" }, "startDat…" at bounding box center [513, 315] width 896 height 339
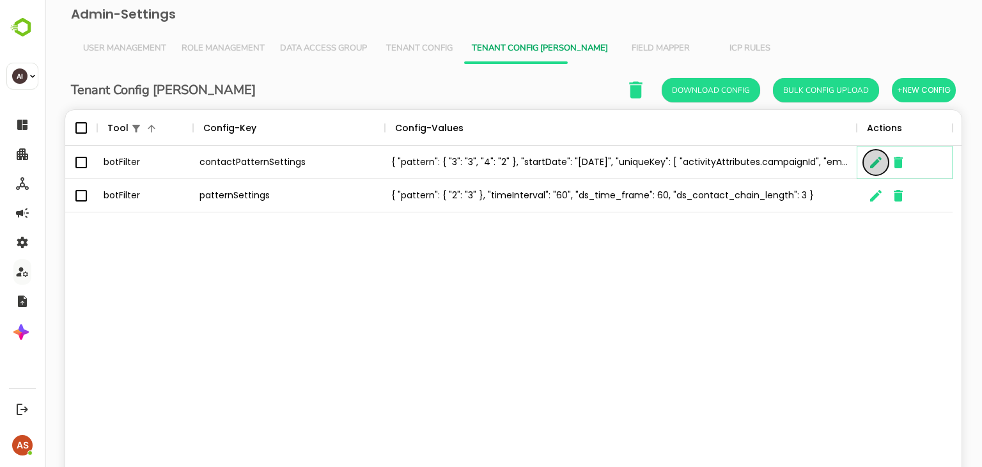
click at [881, 168] on icon "The User Data" at bounding box center [875, 162] width 15 height 15
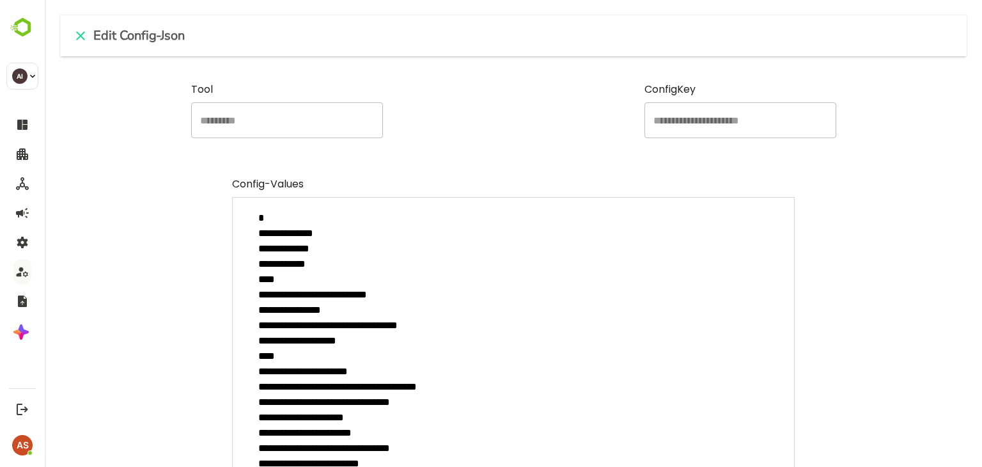
click at [469, 264] on textarea "**********" at bounding box center [513, 406] width 563 height 419
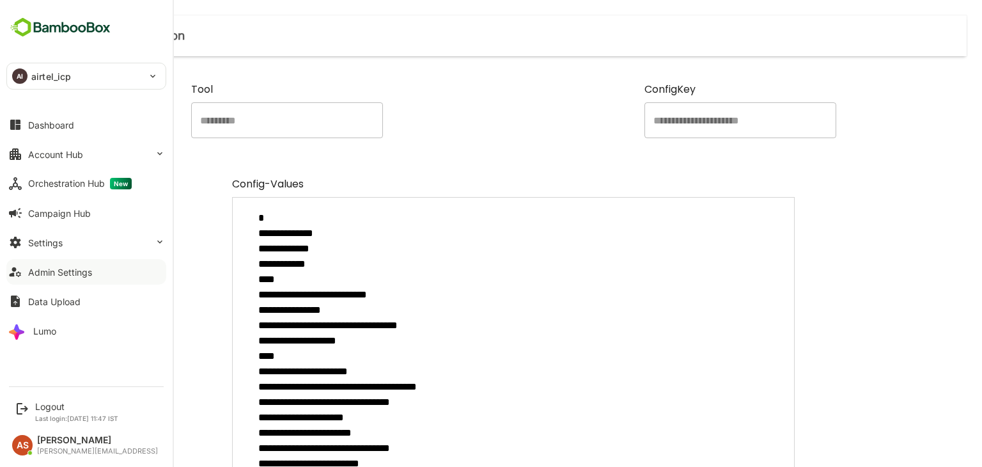
click at [43, 77] on p "airtel_icp" at bounding box center [51, 76] width 40 height 13
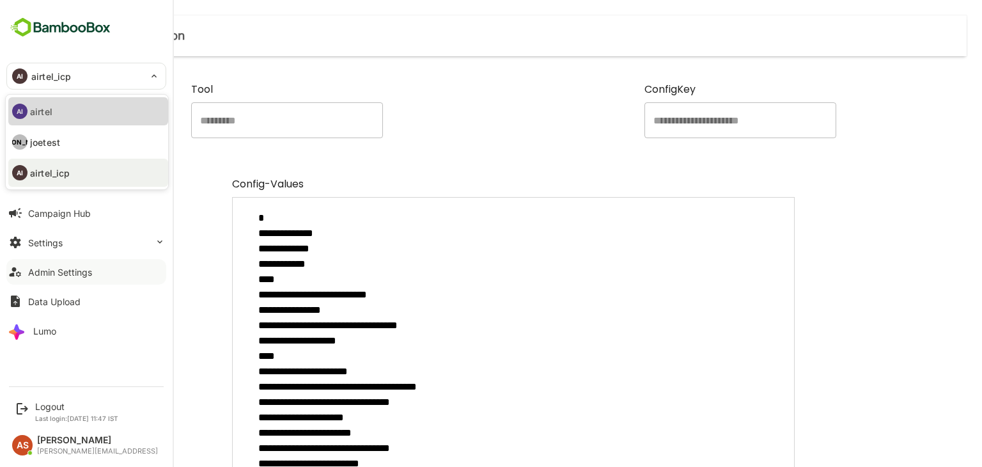
click at [51, 117] on p "airtel" at bounding box center [41, 111] width 22 height 13
type input "******"
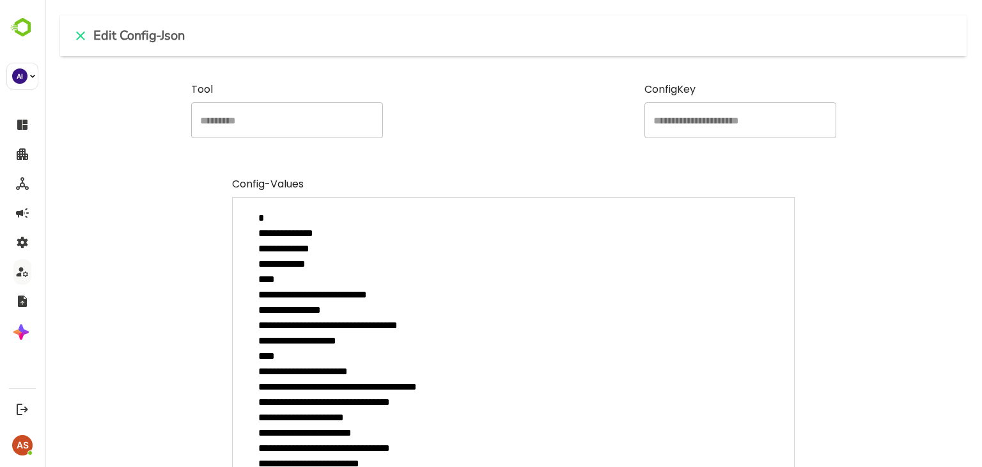
drag, startPoint x: 277, startPoint y: 361, endPoint x: 249, endPoint y: 218, distance: 146.0
click at [249, 218] on textarea "**********" at bounding box center [513, 406] width 563 height 419
click at [458, 256] on textarea "**********" at bounding box center [513, 406] width 563 height 419
click at [324, 259] on textarea "**********" at bounding box center [513, 406] width 563 height 419
click at [396, 246] on textarea "**********" at bounding box center [513, 406] width 563 height 419
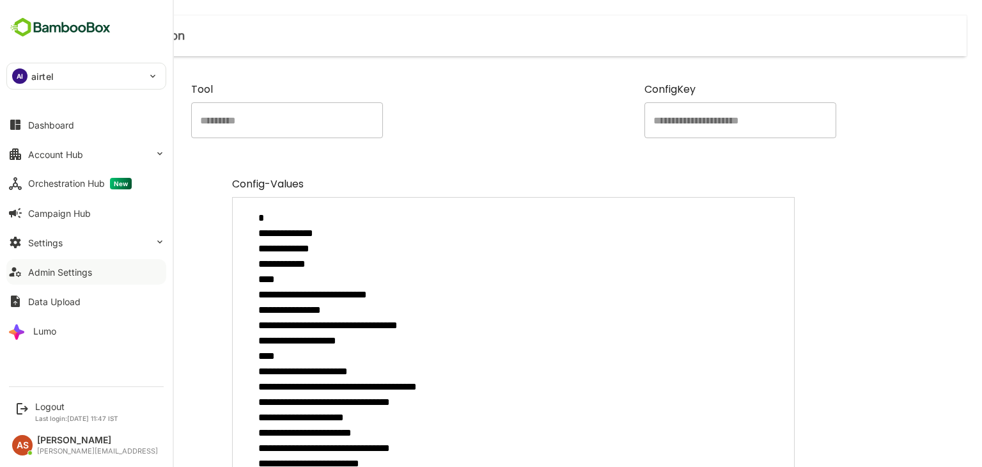
click at [27, 79] on div "AI airtel" at bounding box center [78, 76] width 143 height 26
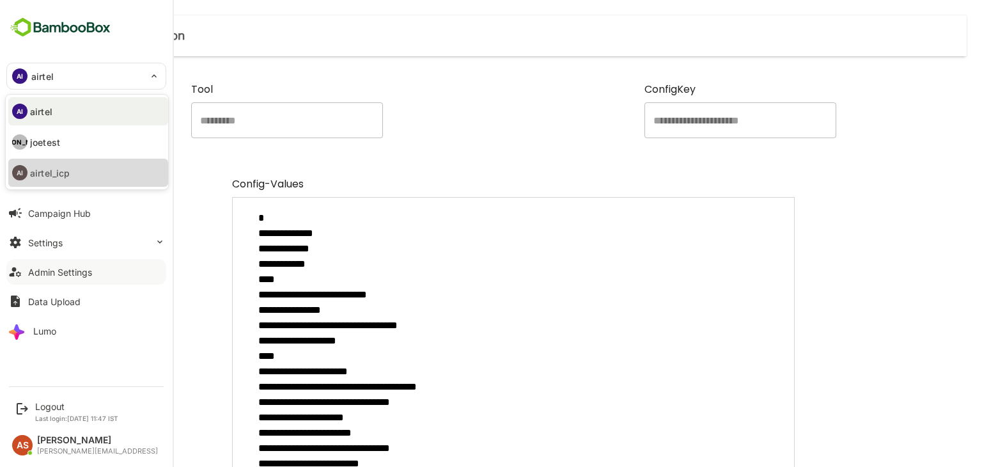
click at [51, 164] on li "AI airtel_icp" at bounding box center [88, 173] width 160 height 28
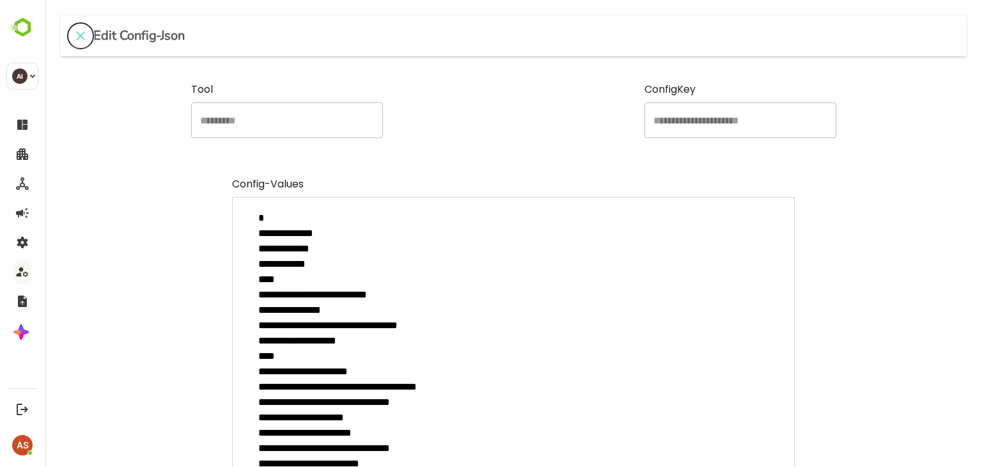
click at [83, 36] on icon "close" at bounding box center [80, 35] width 15 height 15
type textarea "*"
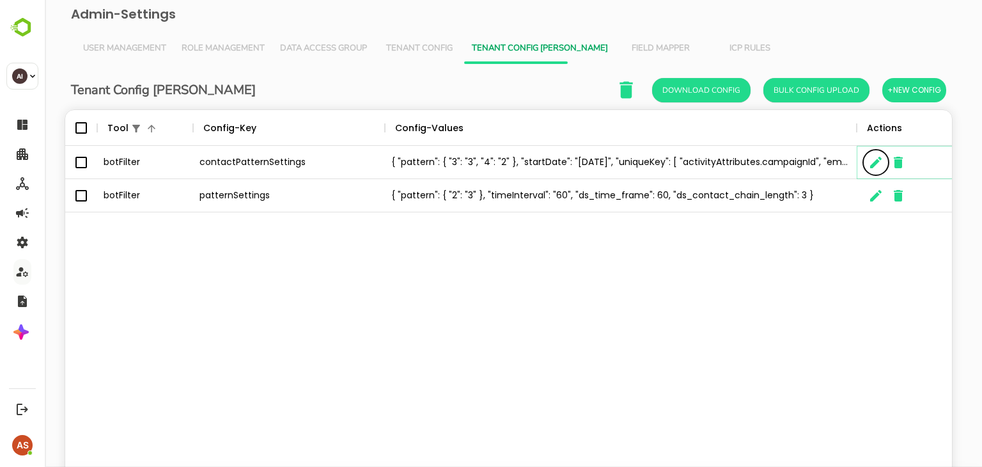
scroll to position [10, 10]
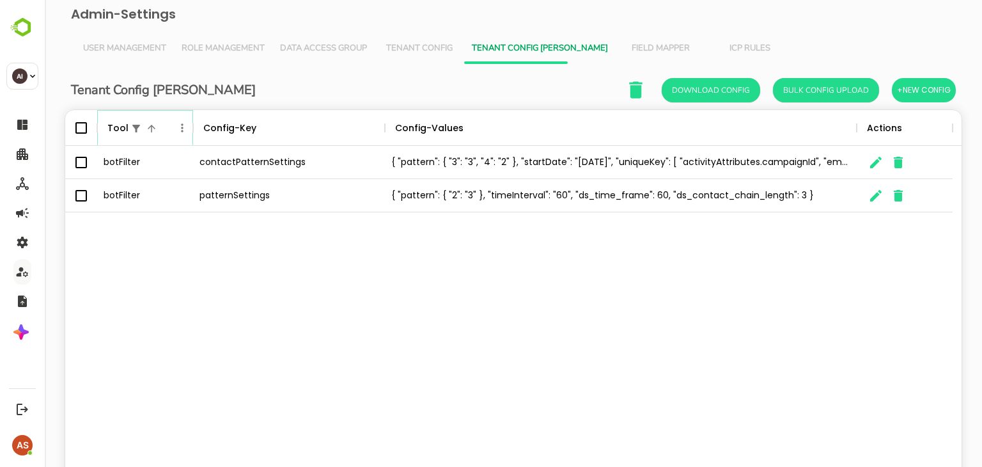
click at [182, 125] on icon "Menu" at bounding box center [182, 127] width 13 height 13
click at [141, 221] on li "Filter" at bounding box center [146, 221] width 88 height 23
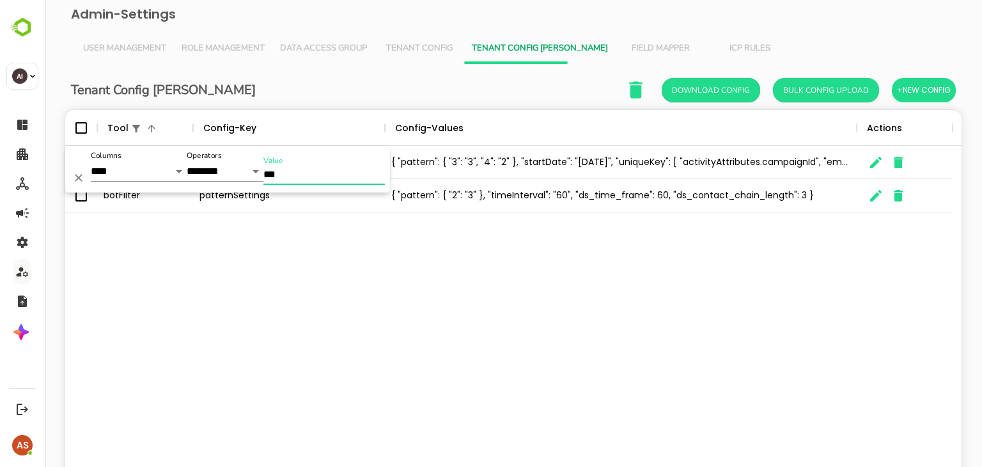
click at [289, 175] on input "***" at bounding box center [323, 175] width 121 height 19
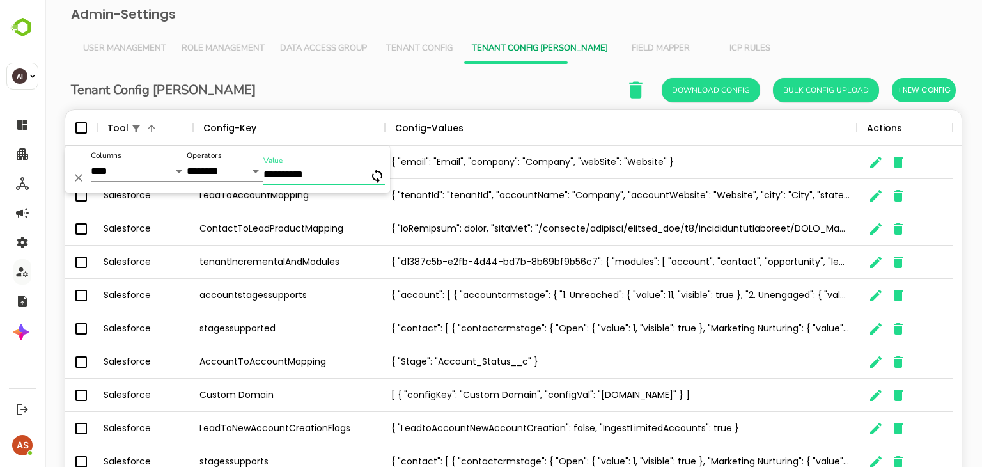
type input "**********"
click at [332, 169] on input "**********" at bounding box center [323, 175] width 121 height 19
click at [354, 85] on div "Tenant Config Json Download Config Bulk Config Upload +New Config" at bounding box center [513, 90] width 885 height 26
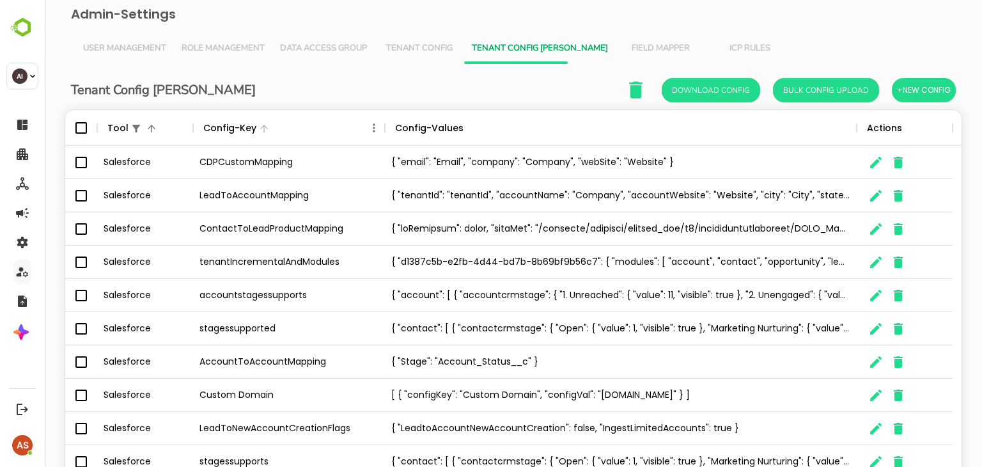
click at [378, 127] on icon "The User Data" at bounding box center [384, 127] width 15 height 15
click at [375, 132] on icon "Menu" at bounding box center [374, 127] width 13 height 13
click at [336, 228] on li "Filter" at bounding box center [338, 221] width 88 height 23
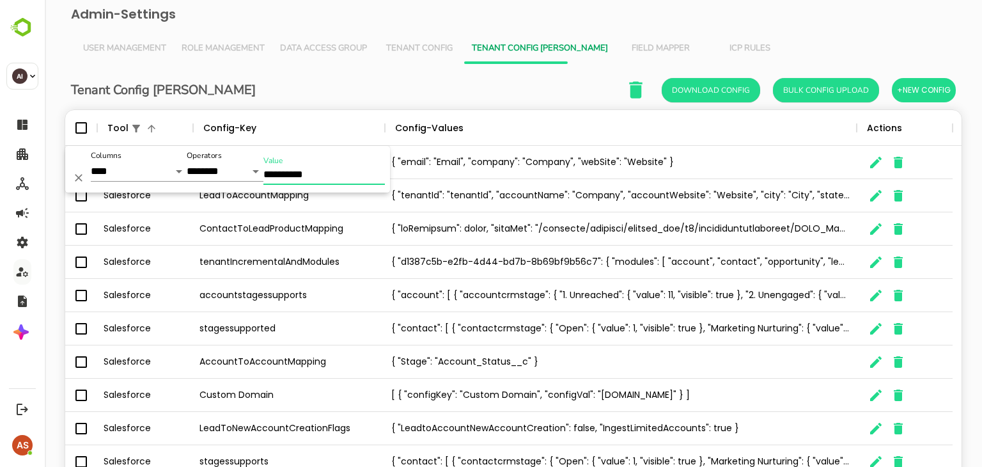
drag, startPoint x: 314, startPoint y: 169, endPoint x: 263, endPoint y: 171, distance: 50.5
click at [263, 171] on input "**********" at bounding box center [323, 175] width 121 height 19
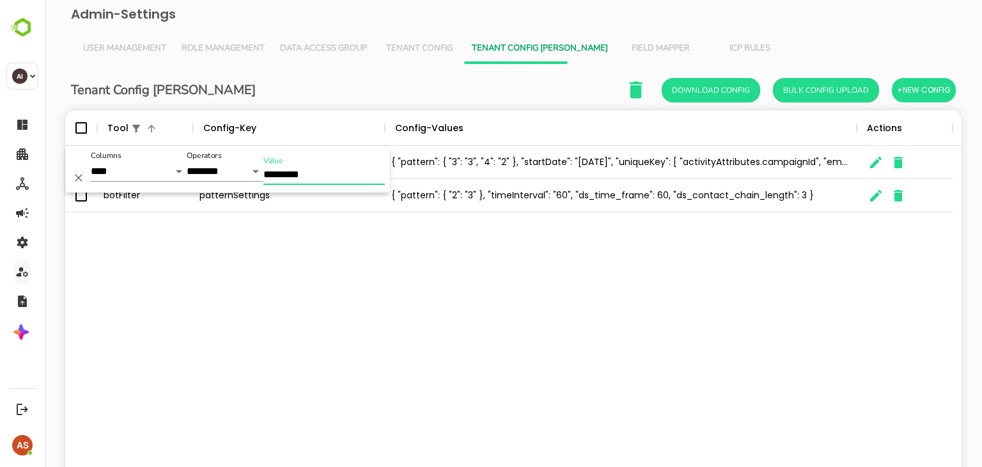
type input "*********"
click at [339, 97] on div "Tenant Config Json Download Config Bulk Config Upload +New Config" at bounding box center [513, 90] width 885 height 26
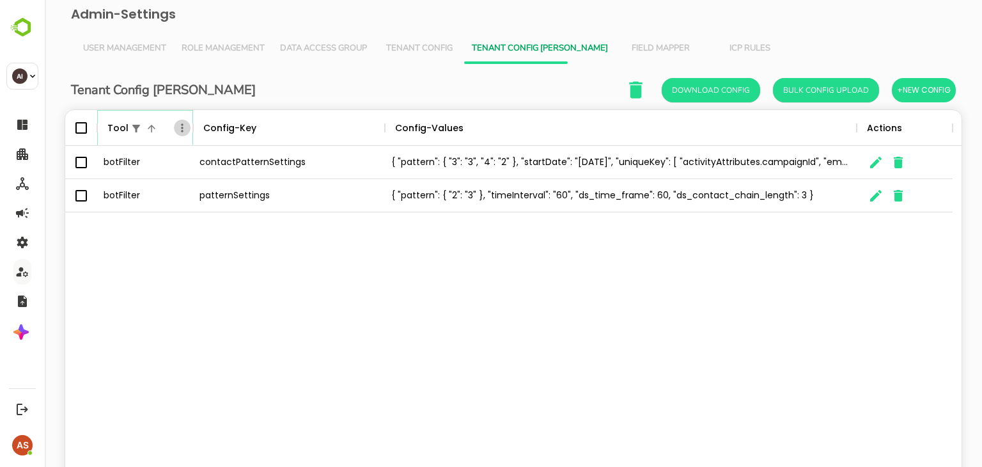
click at [181, 129] on icon "Menu" at bounding box center [182, 127] width 13 height 13
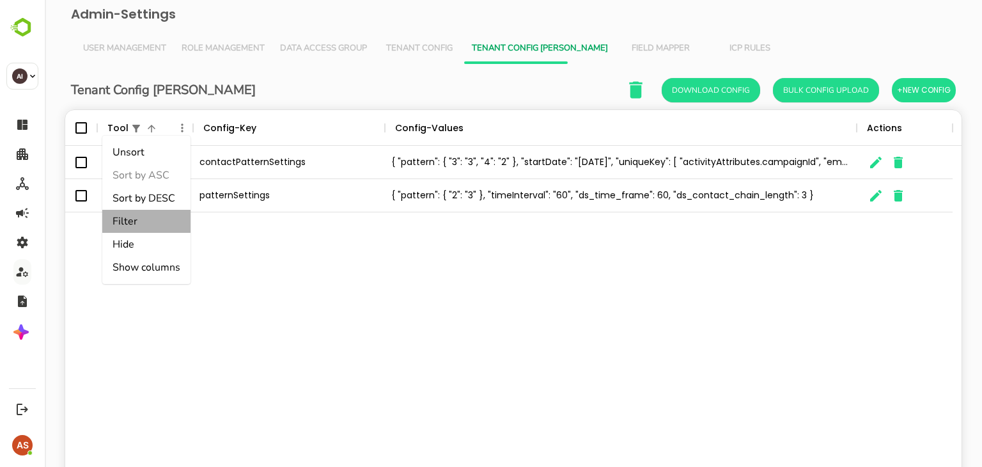
click at [148, 224] on li "Filter" at bounding box center [146, 221] width 88 height 23
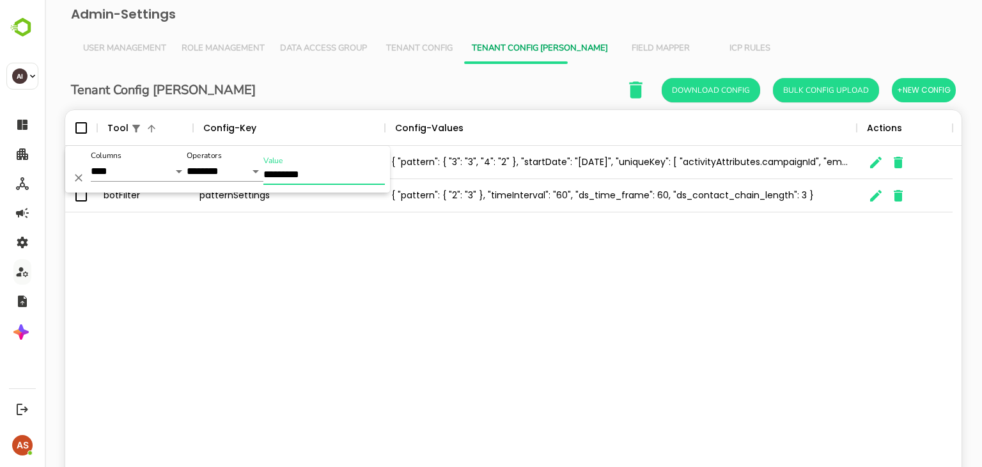
click at [278, 173] on input "*********" at bounding box center [323, 175] width 121 height 19
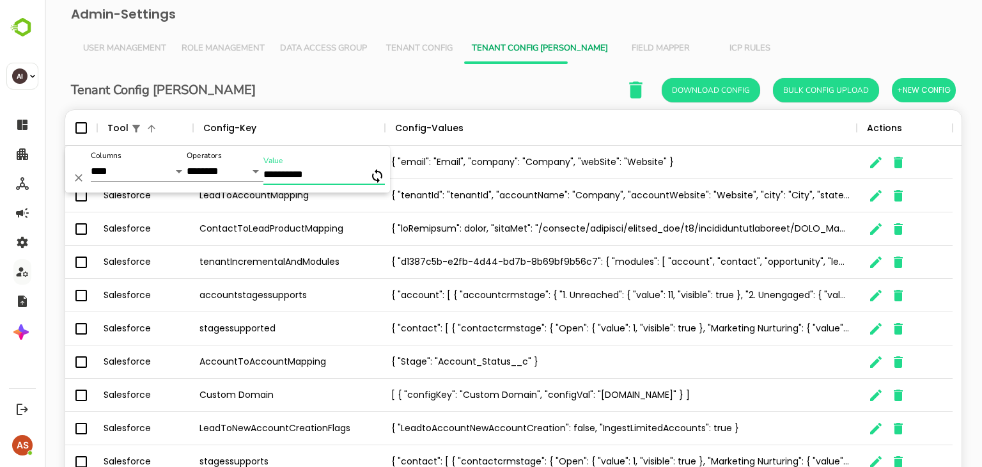
type input "**********"
click at [362, 82] on div "Tenant Config Json Download Config Bulk Config Upload +New Config" at bounding box center [513, 90] width 885 height 26
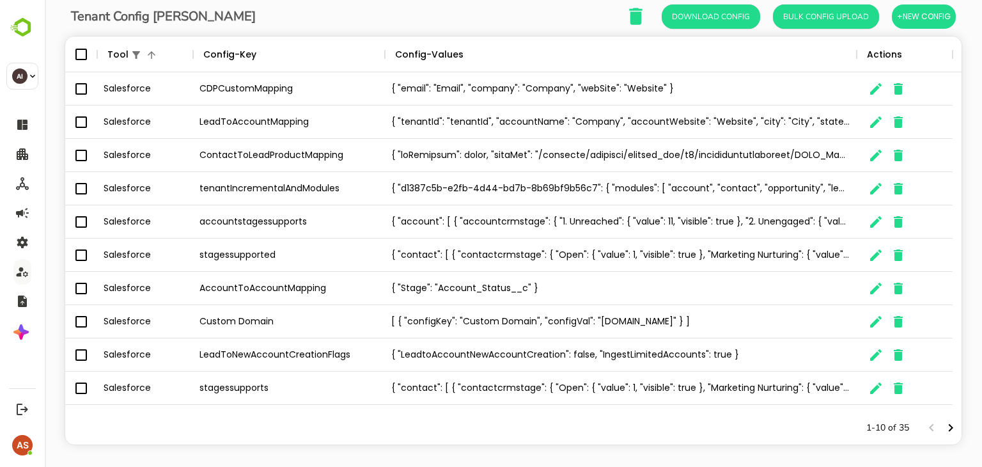
scroll to position [84, 0]
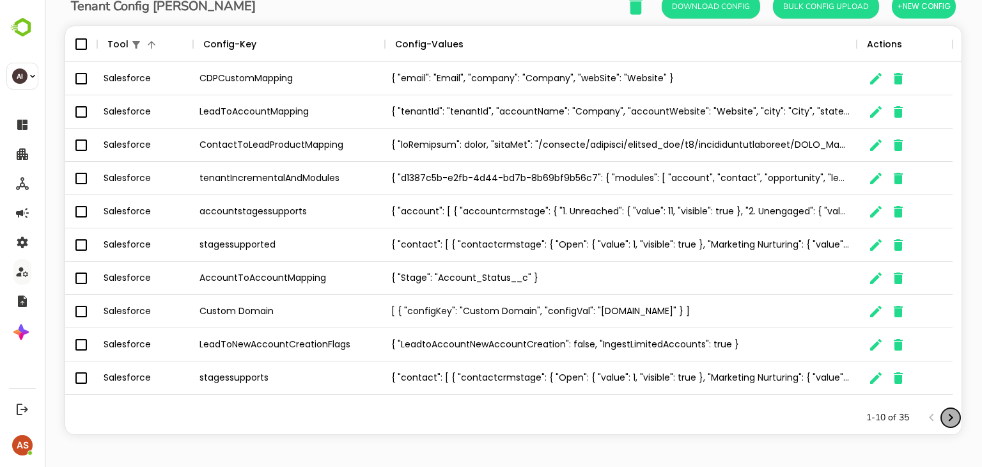
click at [943, 418] on icon "Next page" at bounding box center [950, 417] width 15 height 15
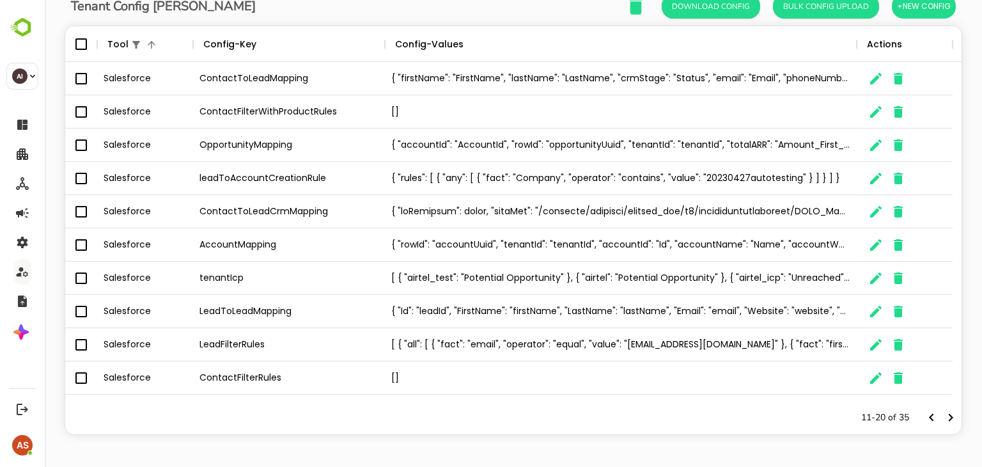
click at [952, 422] on div "Tool Config-Key Config-Values Actions Salesforce ContactToLeadMapping { "firstN…" at bounding box center [514, 230] width 898 height 409
click at [943, 418] on icon "Next page" at bounding box center [950, 417] width 15 height 15
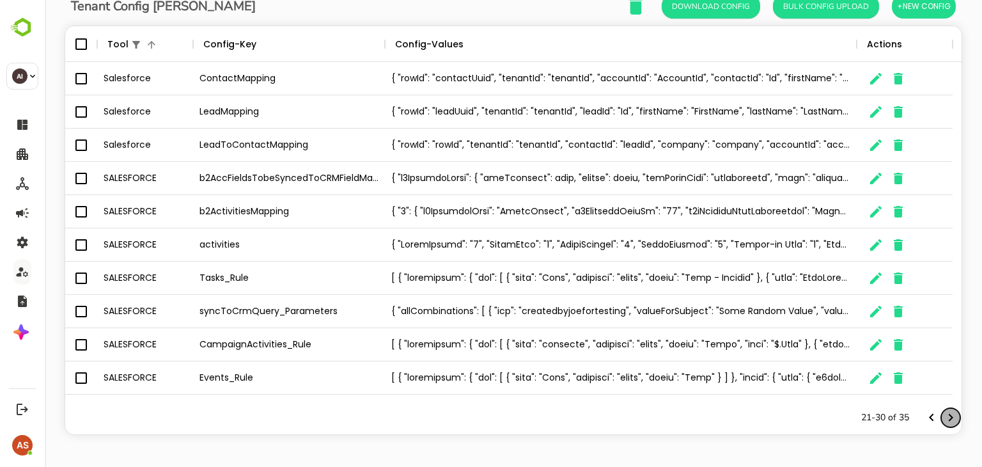
click at [943, 419] on icon "Next page" at bounding box center [950, 417] width 15 height 15
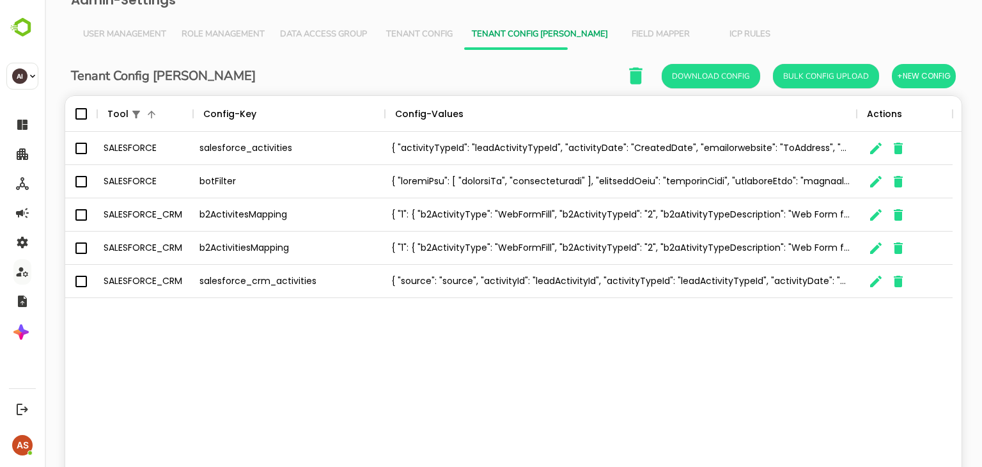
scroll to position [8, 0]
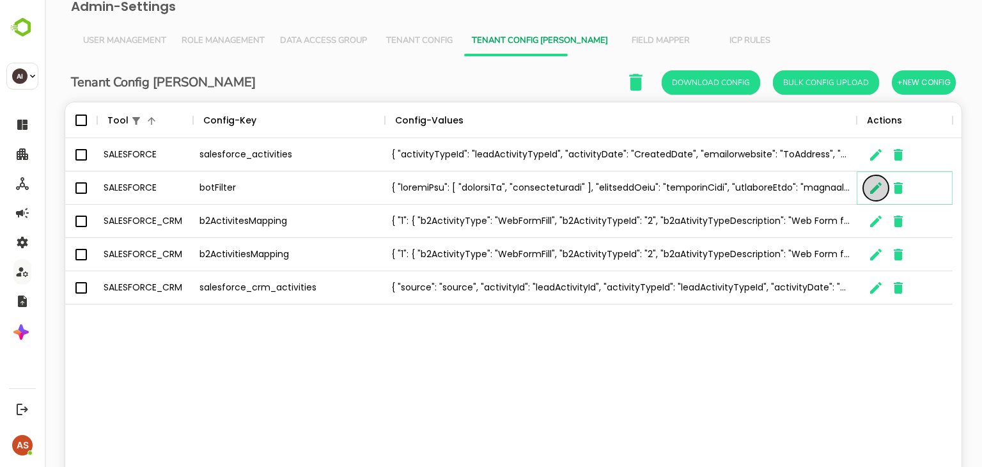
click at [875, 192] on icon "The User Data" at bounding box center [875, 187] width 15 height 15
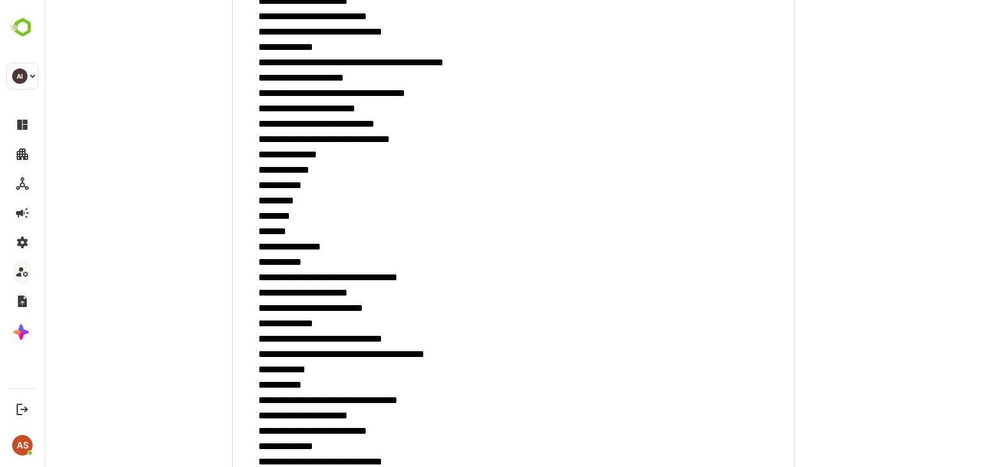
scroll to position [2407, 0]
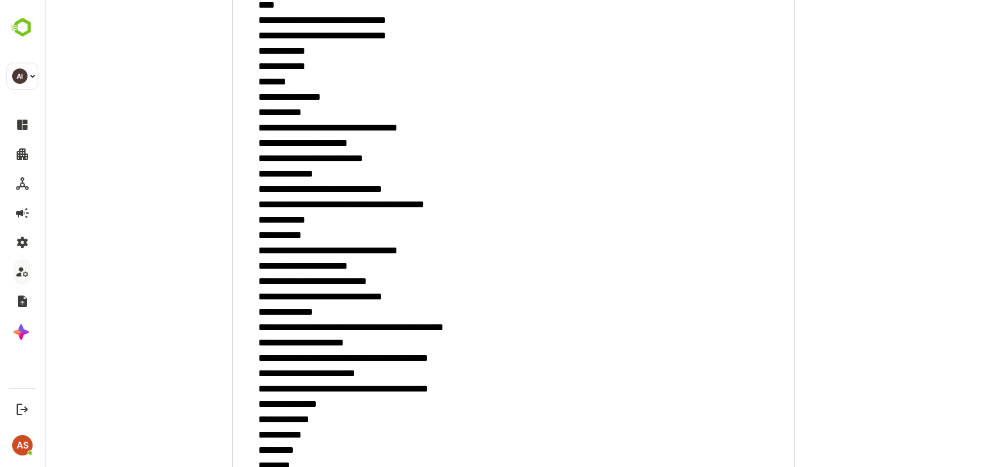
scroll to position [276, 0]
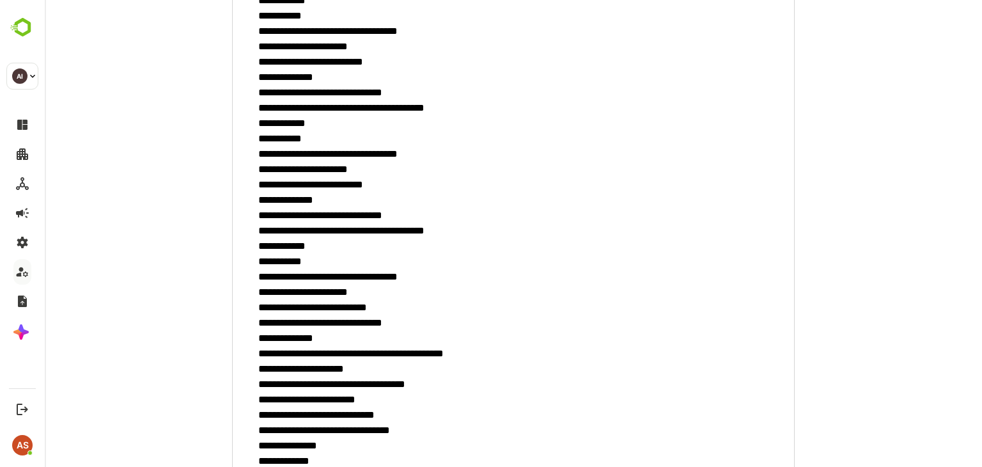
scroll to position [1300, 0]
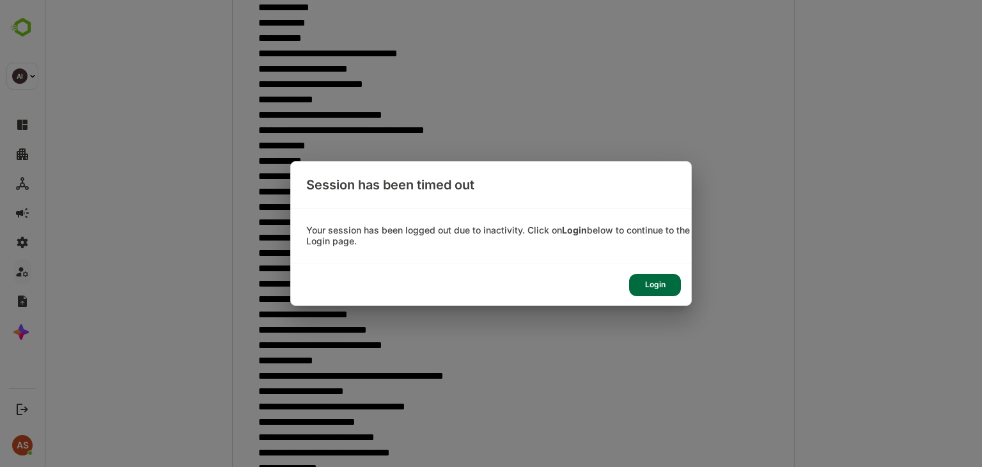
type textarea "*"
